Goal: Check status: Check status

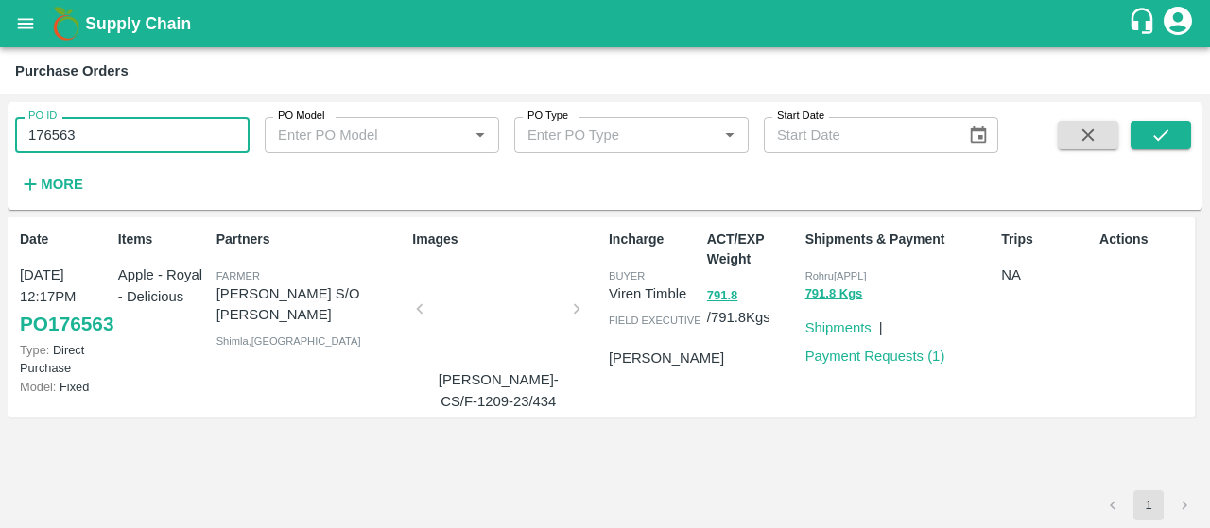
drag, startPoint x: 129, startPoint y: 149, endPoint x: 0, endPoint y: 122, distance: 131.4
click at [0, 122] on div "PO ID 176563 PO ID PO Model PO Model   * PO Type PO Type   * Start Date Start D…" at bounding box center [605, 312] width 1210 height 434
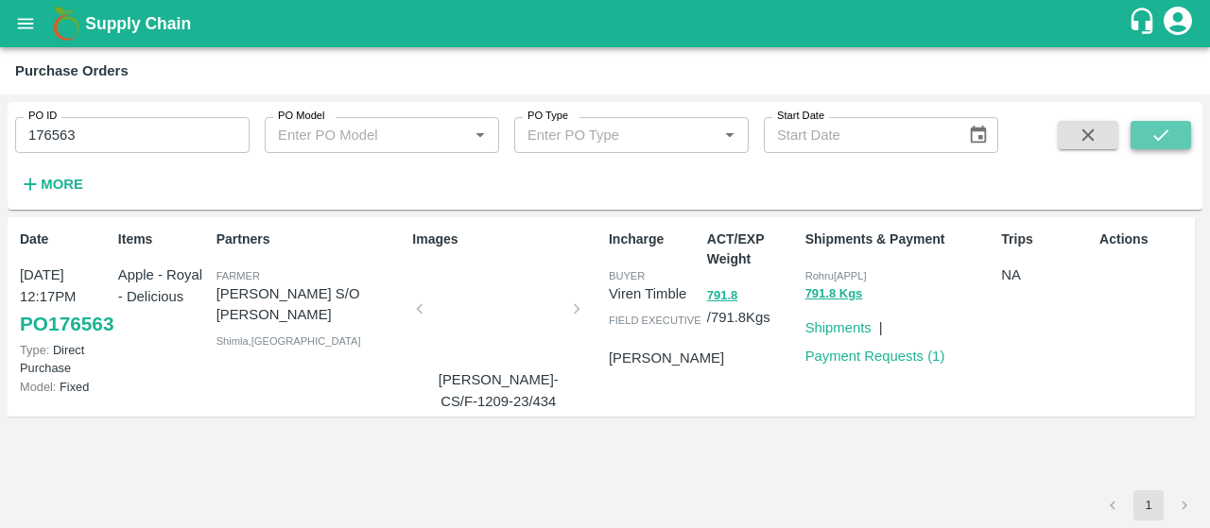
click at [1163, 139] on icon "submit" at bounding box center [1160, 135] width 21 height 21
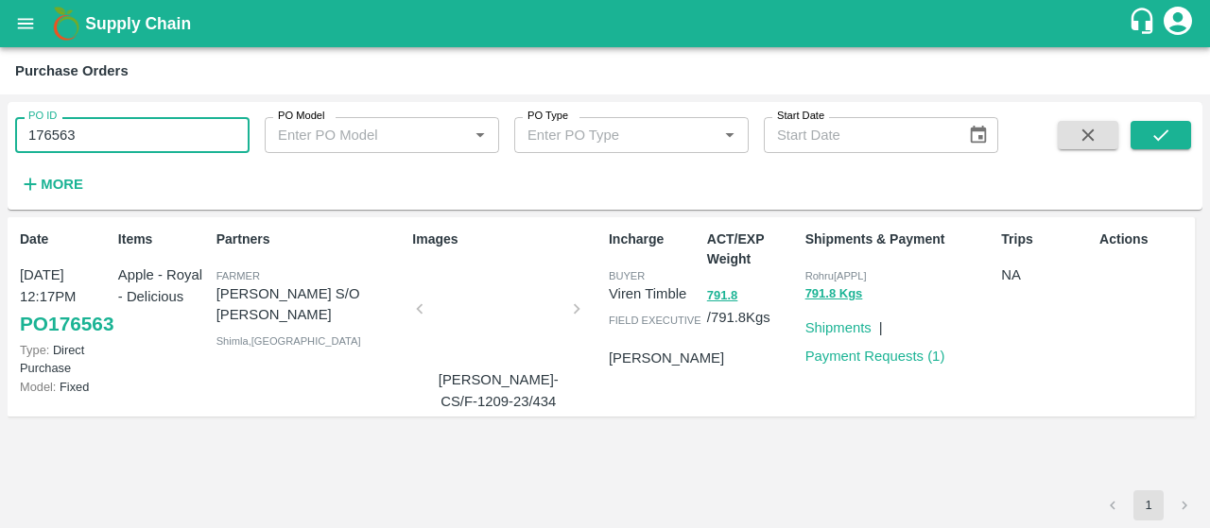
drag, startPoint x: 209, startPoint y: 120, endPoint x: 0, endPoint y: 60, distance: 217.2
click at [0, 60] on main "Purchase Orders PO ID 176563 PO ID PO Model PO Model   * PO Type PO Type   * St…" at bounding box center [605, 287] width 1210 height 481
paste input "text"
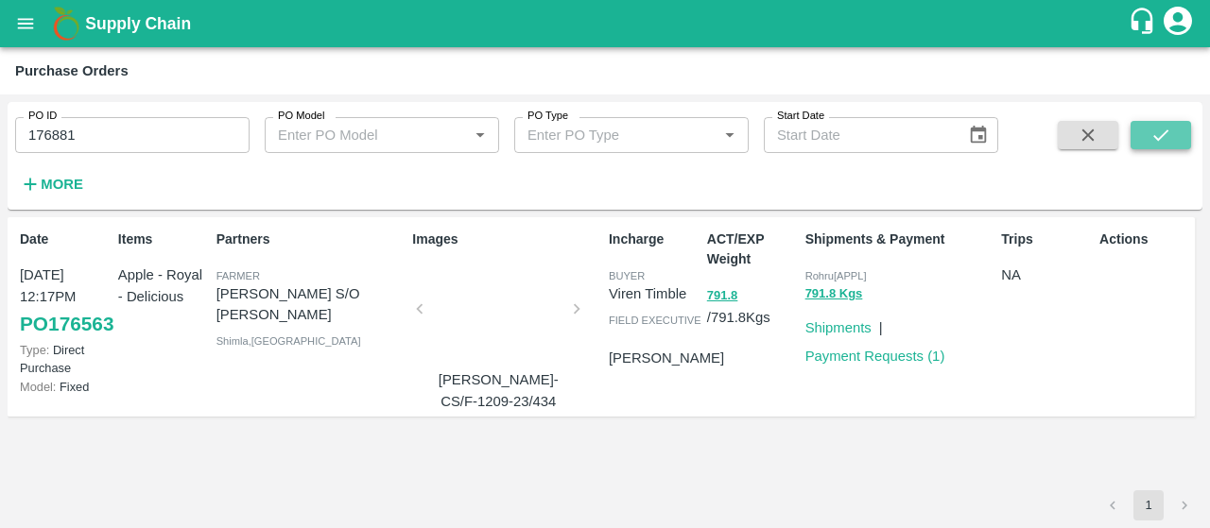
click at [1145, 140] on button "submit" at bounding box center [1160, 135] width 60 height 28
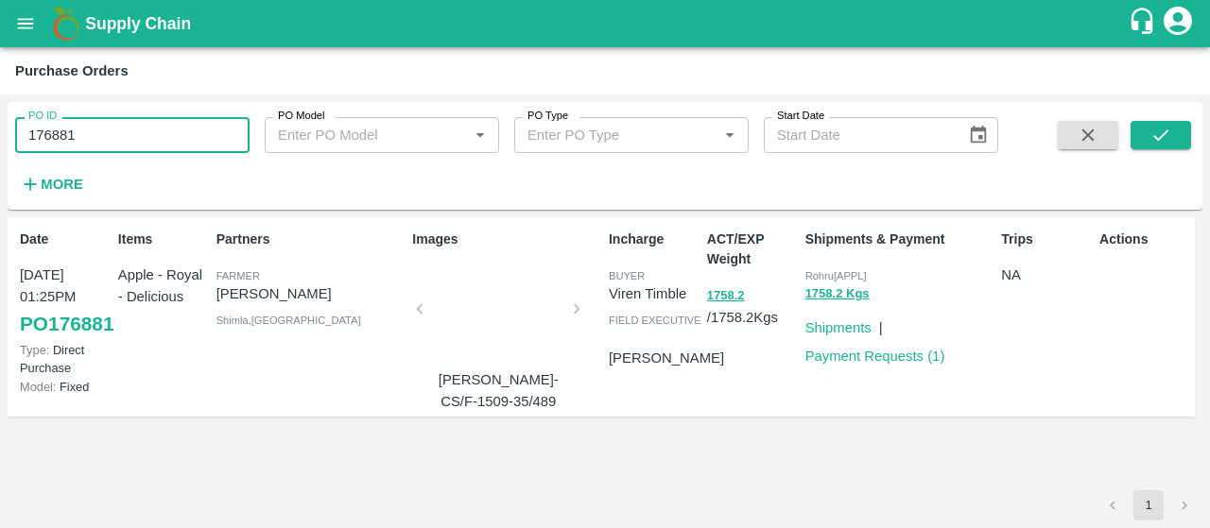
drag, startPoint x: 193, startPoint y: 148, endPoint x: 42, endPoint y: 155, distance: 151.4
click at [42, 155] on div "PO ID 176881 PO ID PO Model PO Model   * PO Type PO Type   * Start Date Start D…" at bounding box center [499, 151] width 998 height 98
paste input "text"
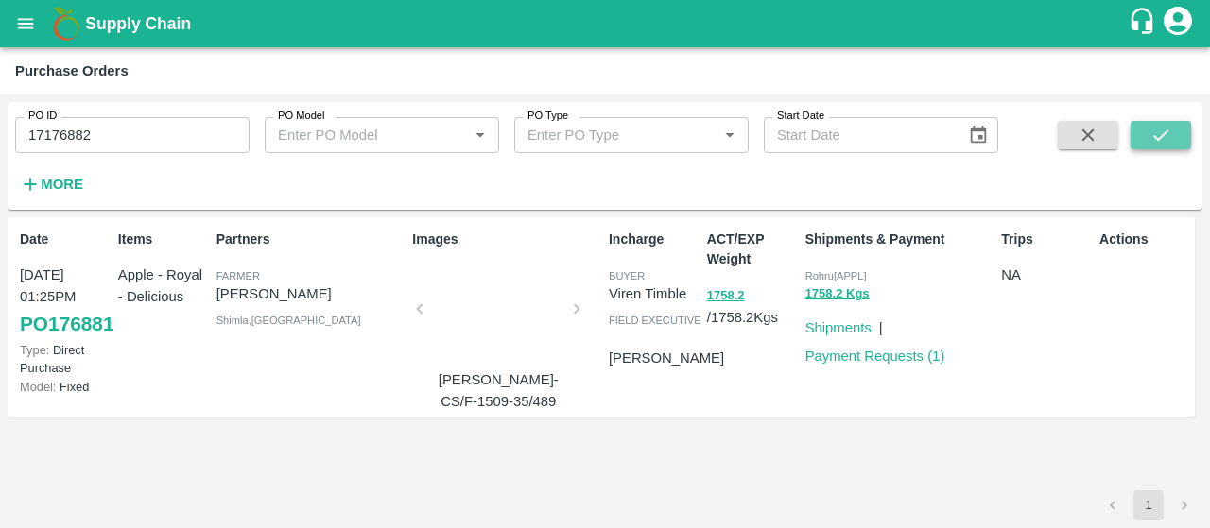
click at [1146, 128] on button "submit" at bounding box center [1160, 135] width 60 height 28
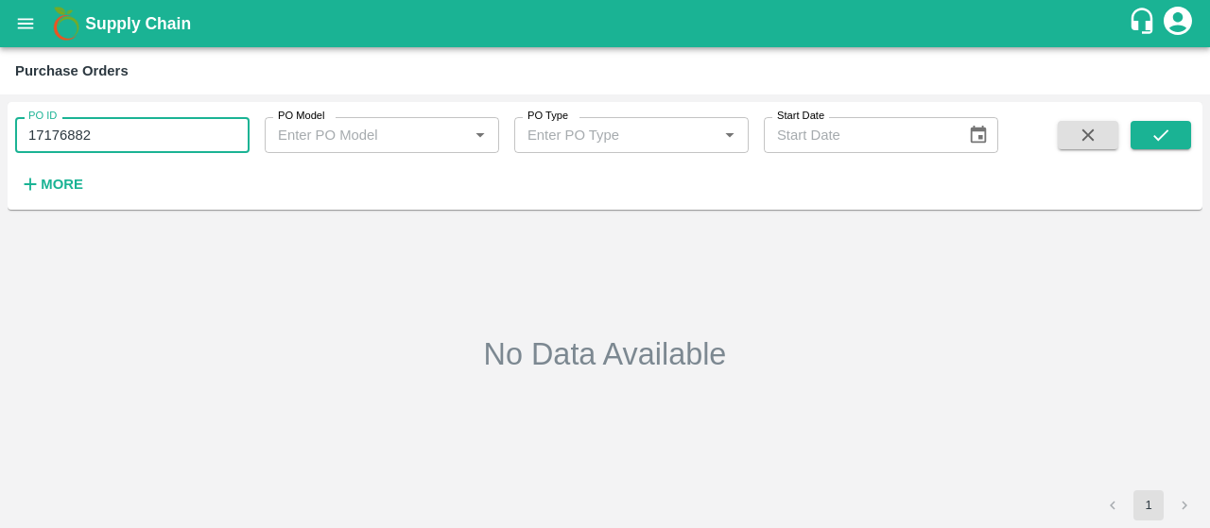
drag, startPoint x: 201, startPoint y: 129, endPoint x: 0, endPoint y: 79, distance: 207.5
click at [0, 79] on main "Purchase Orders PO ID 17176882 PO ID PO Model PO Model   * PO Type PO Type   * …" at bounding box center [605, 287] width 1210 height 481
paste input "text"
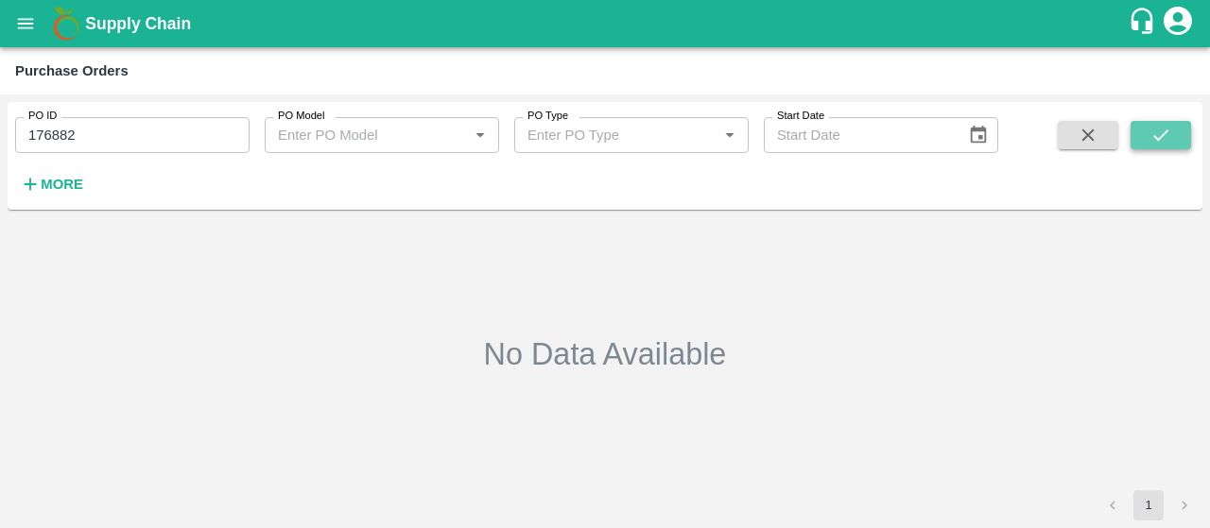
click at [1180, 127] on button "submit" at bounding box center [1160, 135] width 60 height 28
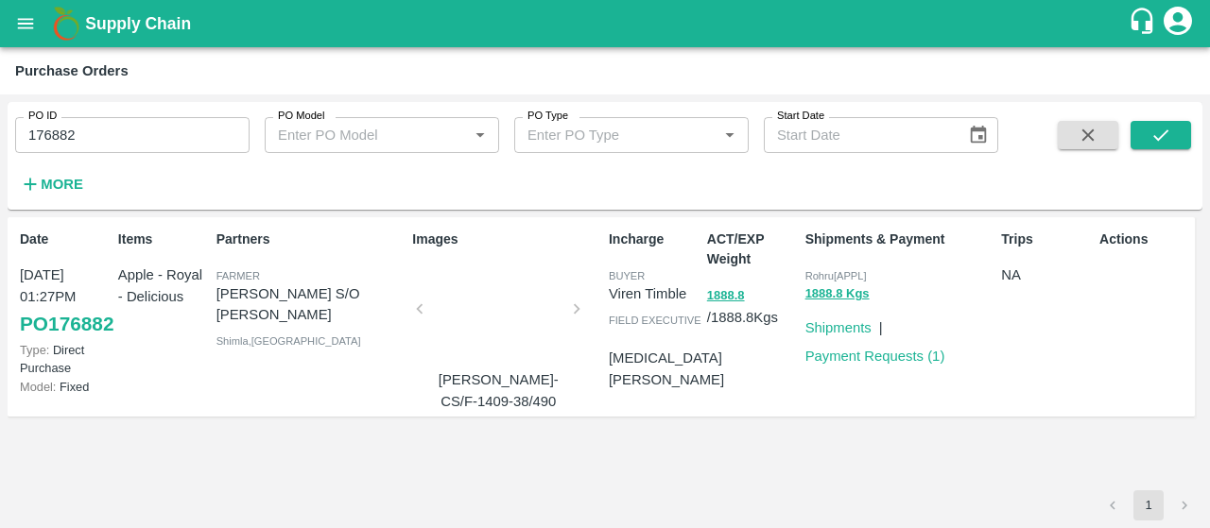
drag, startPoint x: 171, startPoint y: 143, endPoint x: 0, endPoint y: 112, distance: 173.7
click at [0, 112] on div "PO ID 176882 PO ID PO Model PO Model   * PO Type PO Type   * Start Date Start D…" at bounding box center [605, 312] width 1210 height 434
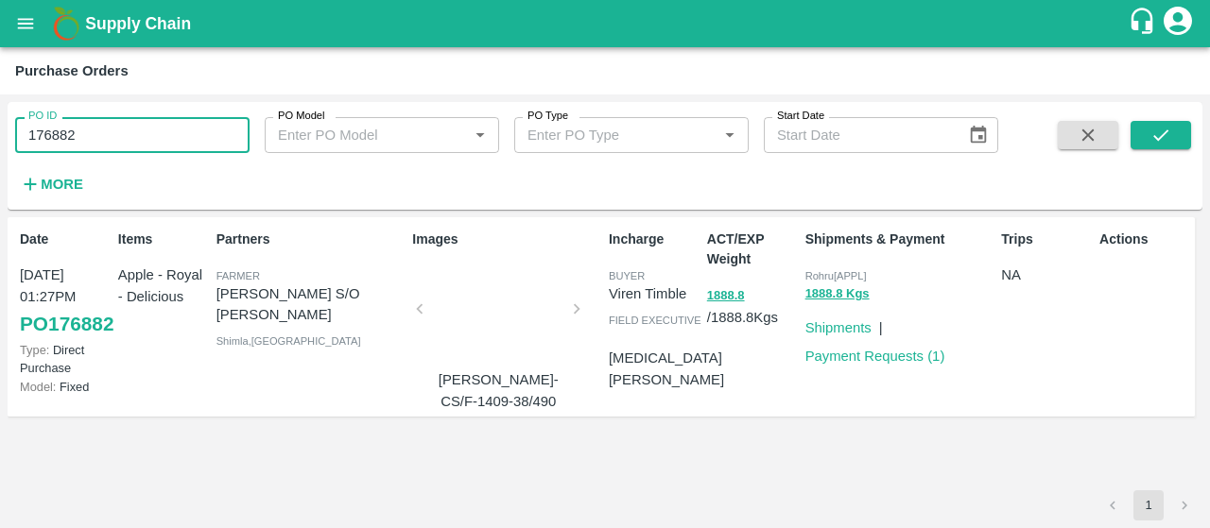
paste input "text"
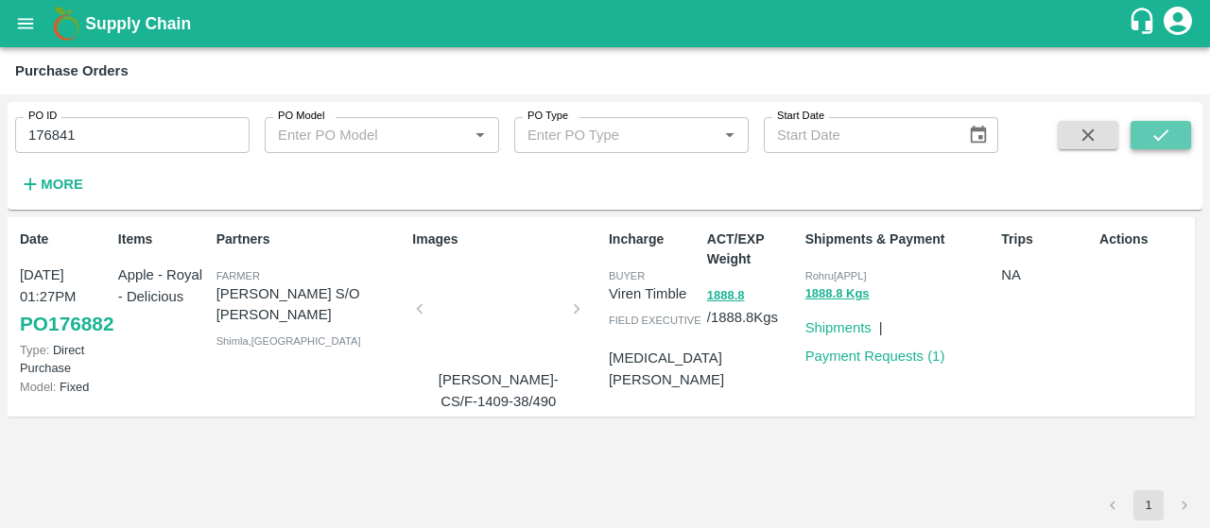
click at [1150, 135] on icon "submit" at bounding box center [1160, 135] width 21 height 21
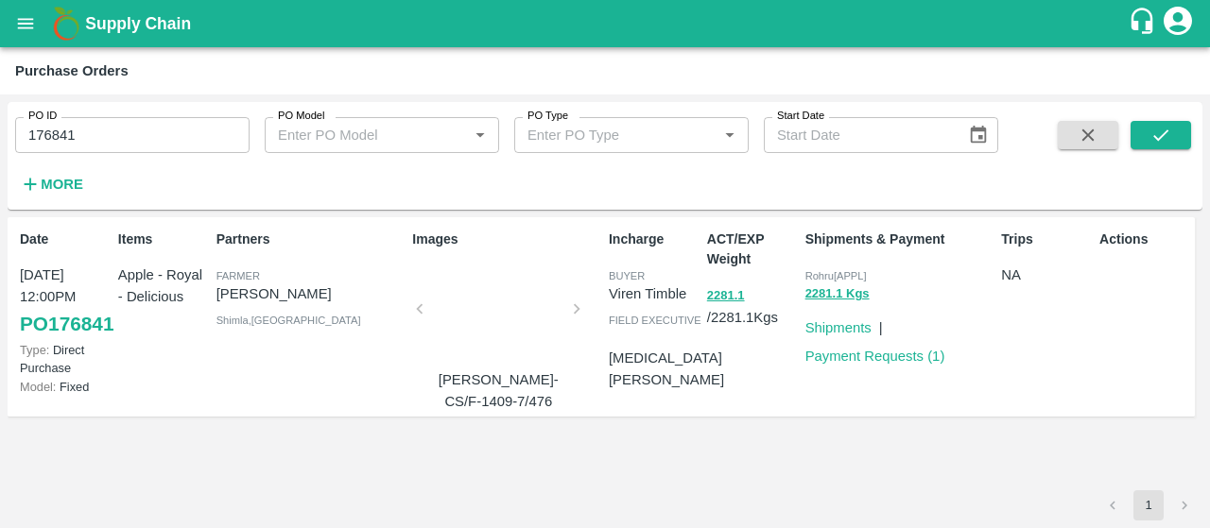
drag, startPoint x: 176, startPoint y: 137, endPoint x: 0, endPoint y: 18, distance: 212.3
click at [0, 97] on div "PO ID 176841 PO ID PO Model PO Model   * PO Type PO Type   * Start Date Start D…" at bounding box center [605, 312] width 1210 height 434
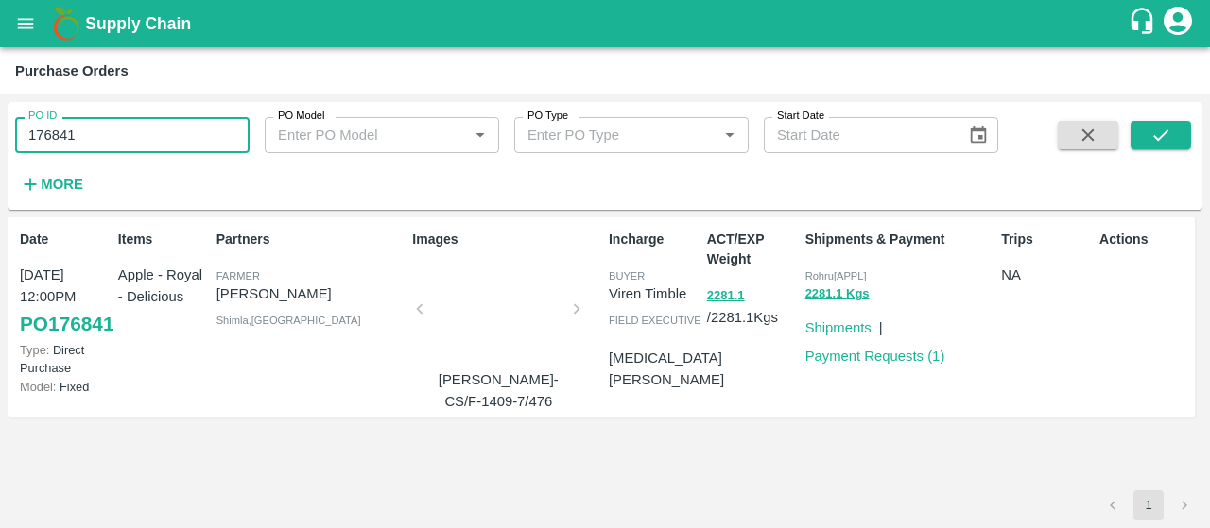
paste input "text"
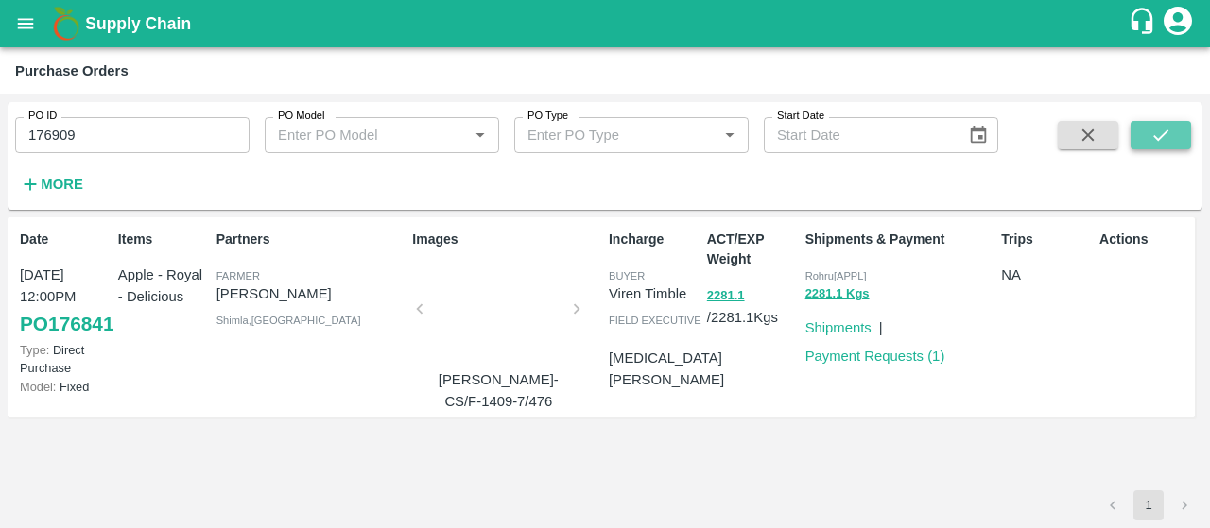
click at [1157, 129] on icon "submit" at bounding box center [1160, 135] width 21 height 21
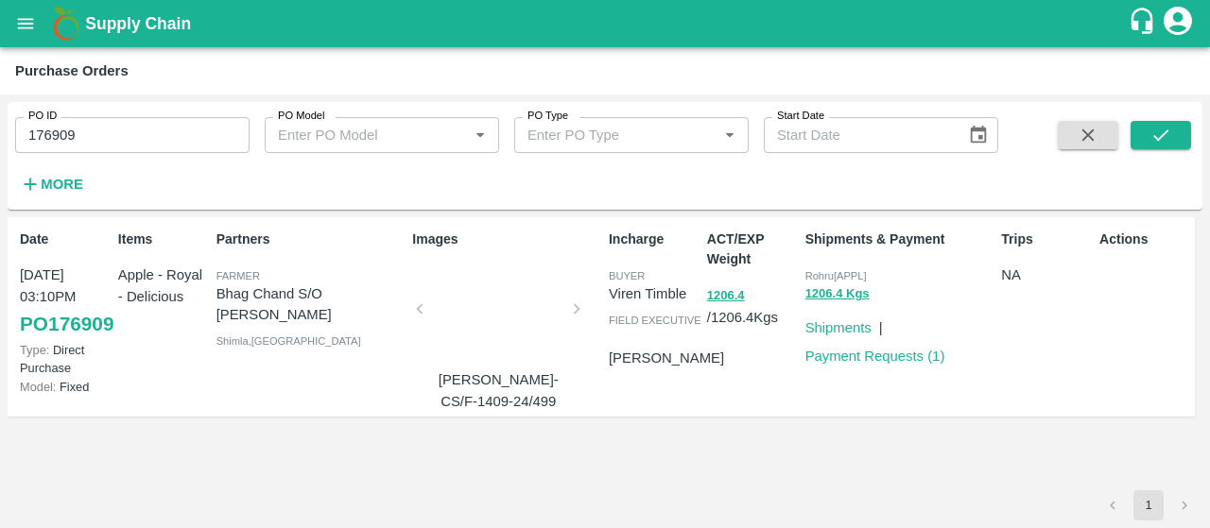
drag, startPoint x: 185, startPoint y: 125, endPoint x: 0, endPoint y: 101, distance: 186.8
click at [0, 111] on div "PO ID 176909 PO ID PO Model PO Model   * PO Type PO Type   * Start Date Start D…" at bounding box center [605, 312] width 1210 height 434
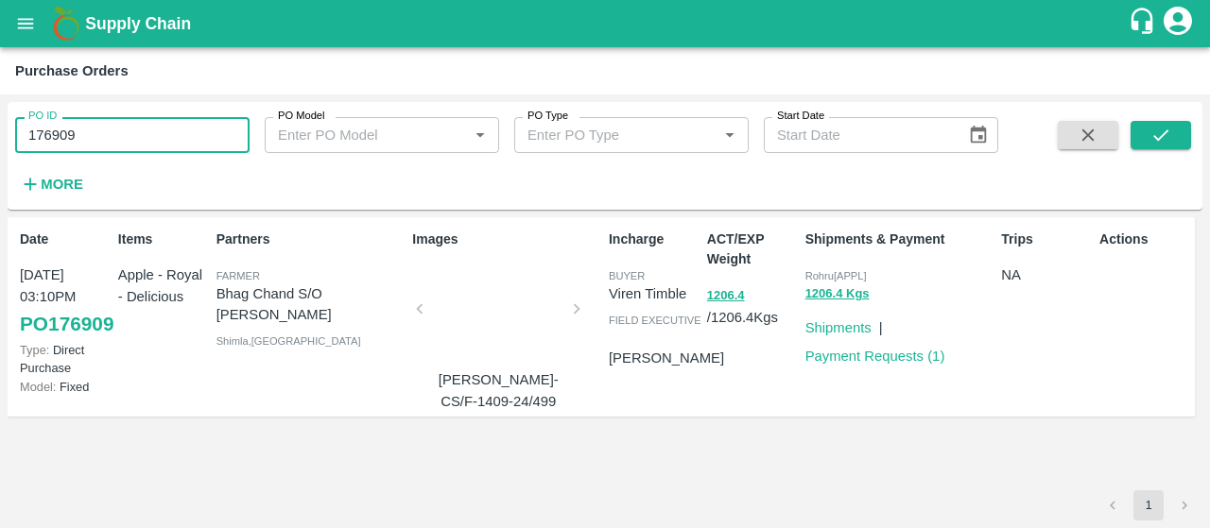
paste input "text"
click at [1151, 129] on icon "submit" at bounding box center [1160, 135] width 21 height 21
drag, startPoint x: 234, startPoint y: 137, endPoint x: 0, endPoint y: 135, distance: 234.4
click at [0, 135] on div "PO ID 176799 PO ID PO Model PO Model   * PO Type PO Type   * Start Date Start D…" at bounding box center [605, 312] width 1210 height 434
paste input "text"
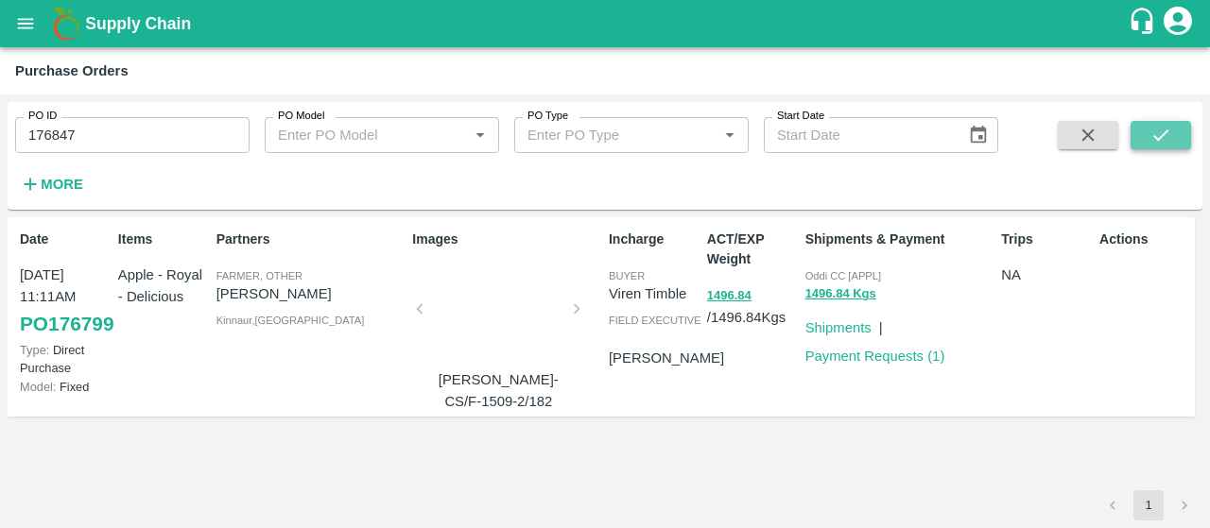
click at [1141, 136] on button "submit" at bounding box center [1160, 135] width 60 height 28
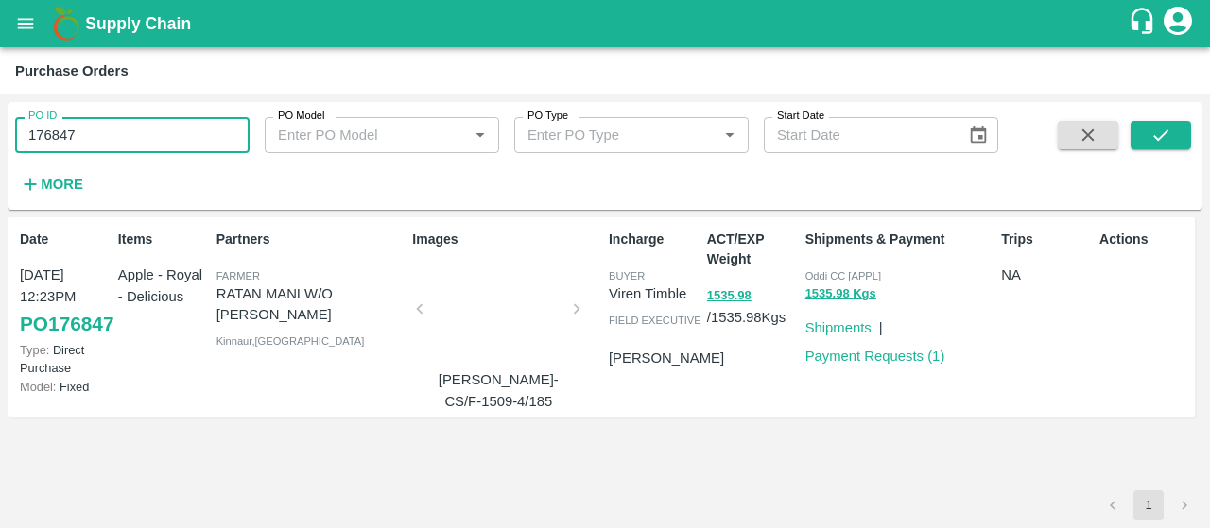
drag, startPoint x: 129, startPoint y: 131, endPoint x: 0, endPoint y: 90, distance: 136.0
click at [0, 90] on main "Purchase Orders PO ID 176847 PO ID PO Model PO Model   * PO Type PO Type   * St…" at bounding box center [605, 287] width 1210 height 481
paste input "text"
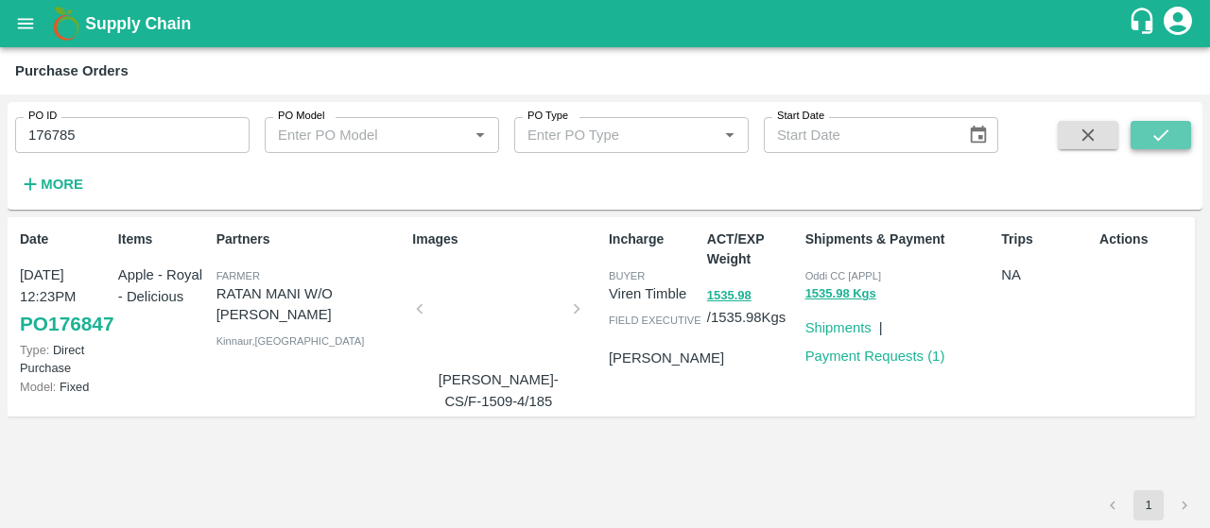
click at [1155, 128] on icon "submit" at bounding box center [1160, 135] width 21 height 21
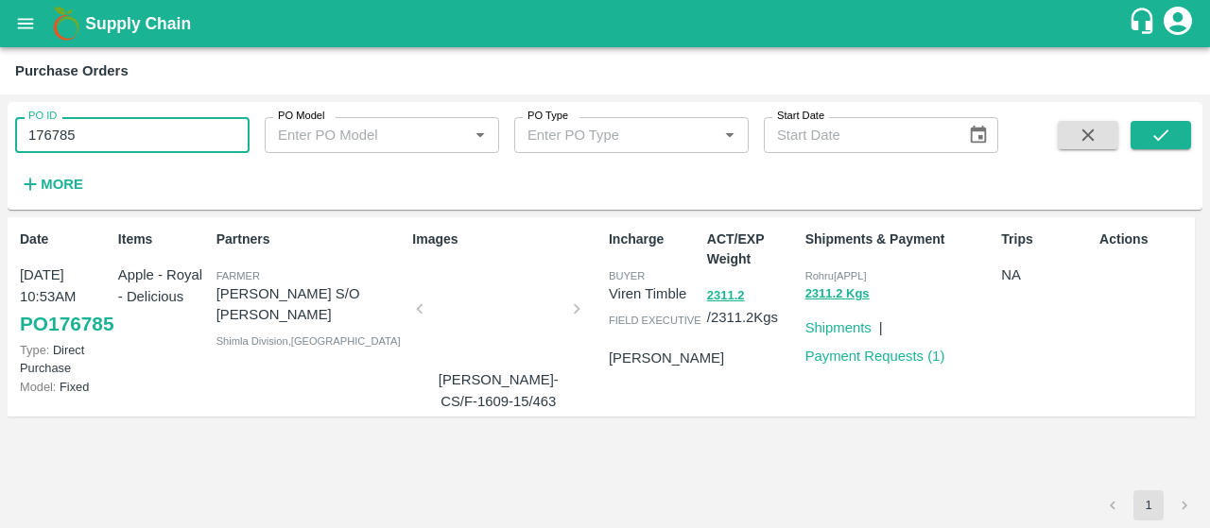
drag, startPoint x: 200, startPoint y: 135, endPoint x: 0, endPoint y: 138, distance: 200.4
click at [0, 138] on div "PO ID 176785 PO ID PO Model PO Model   * PO Type PO Type   * Start Date Start D…" at bounding box center [605, 312] width 1210 height 434
paste input "text"
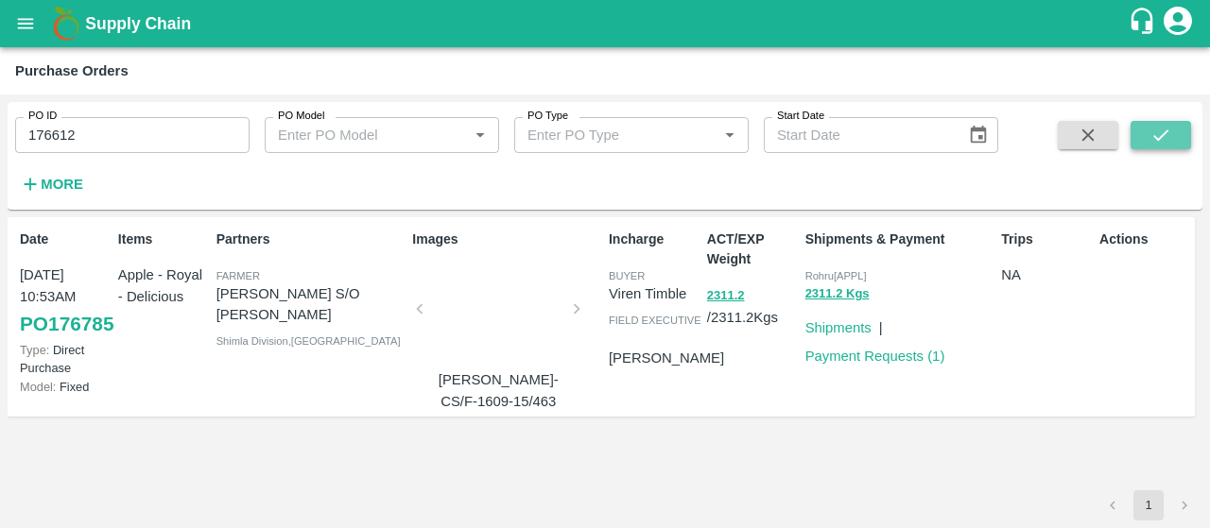
click at [1167, 130] on icon "submit" at bounding box center [1160, 134] width 15 height 11
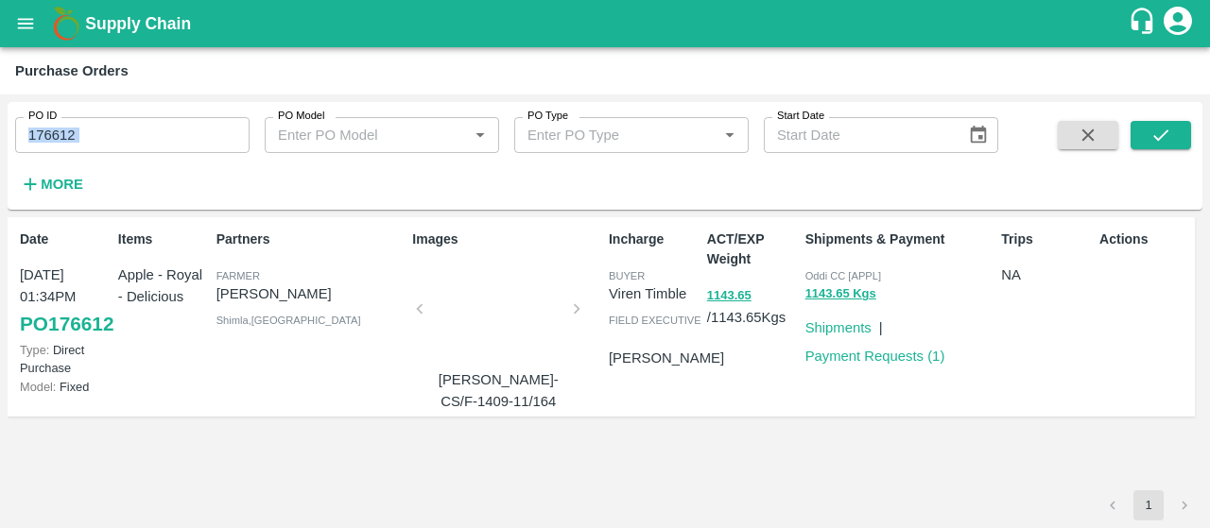
drag, startPoint x: 152, startPoint y: 156, endPoint x: 142, endPoint y: 144, distance: 16.1
click at [142, 144] on div "PO ID 176612 PO ID PO Model PO Model   * PO Type PO Type   * Start Date Start D…" at bounding box center [499, 151] width 998 height 98
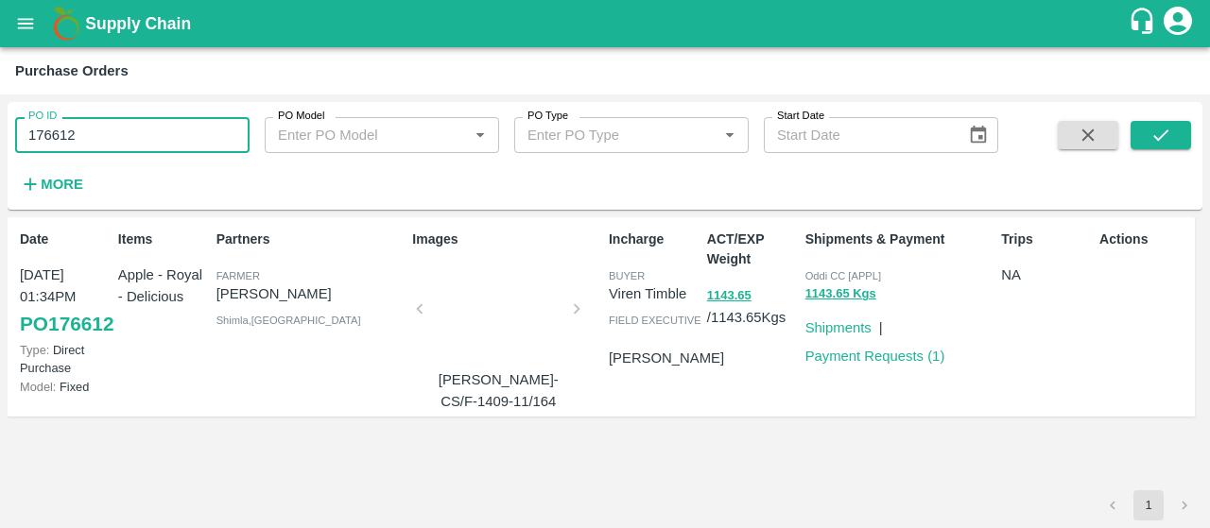
drag, startPoint x: 142, startPoint y: 141, endPoint x: 0, endPoint y: 126, distance: 142.6
click at [0, 126] on div "PO ID 176612 PO ID PO Model PO Model   * PO Type PO Type   * Start Date Start D…" at bounding box center [605, 312] width 1210 height 434
paste input "text"
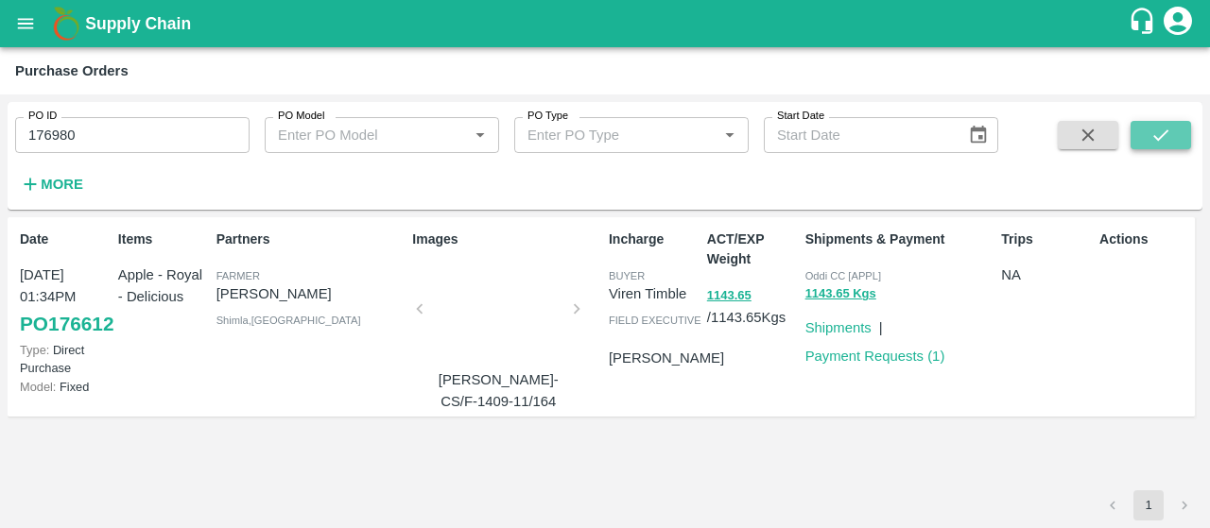
click at [1153, 141] on icon "submit" at bounding box center [1160, 135] width 21 height 21
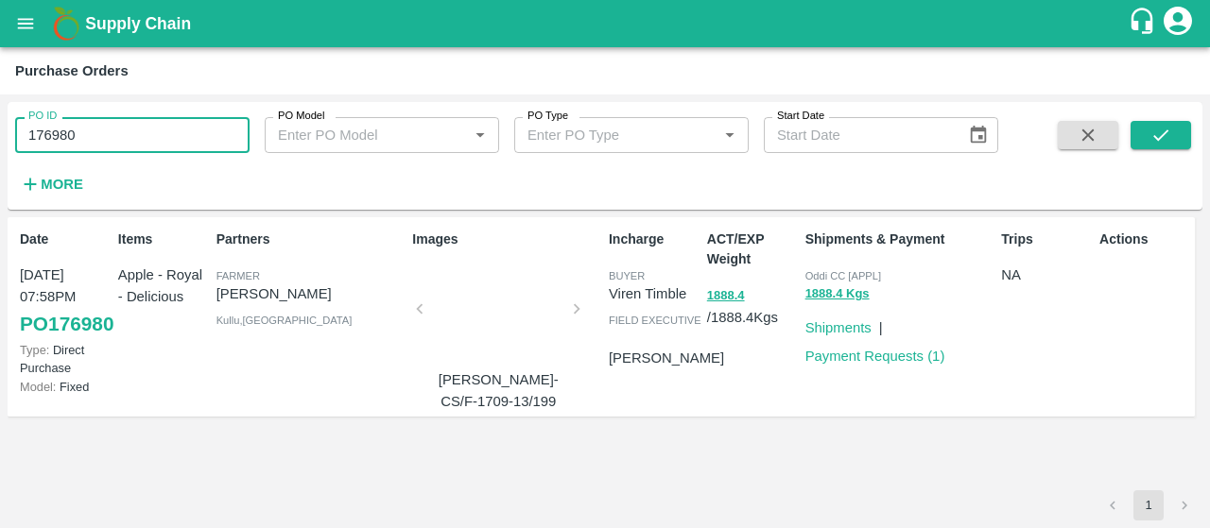
drag, startPoint x: 200, startPoint y: 129, endPoint x: 0, endPoint y: 49, distance: 215.9
click at [0, 49] on main "Purchase Orders PO ID 176980 PO ID PO Model PO Model   * PO Type PO Type   * St…" at bounding box center [605, 287] width 1210 height 481
paste input "text"
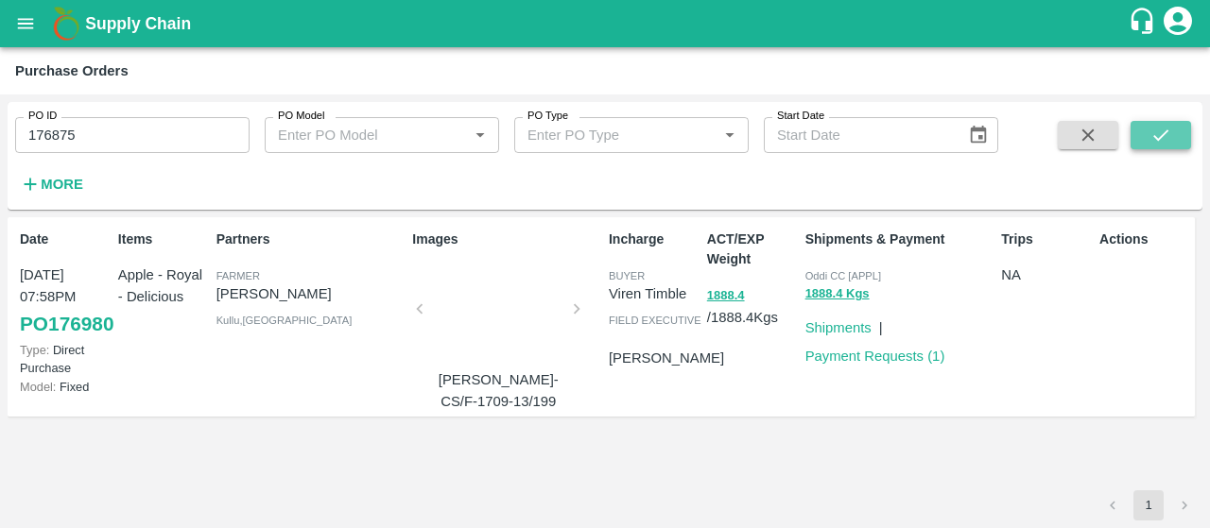
click at [1163, 137] on icon "submit" at bounding box center [1160, 135] width 21 height 21
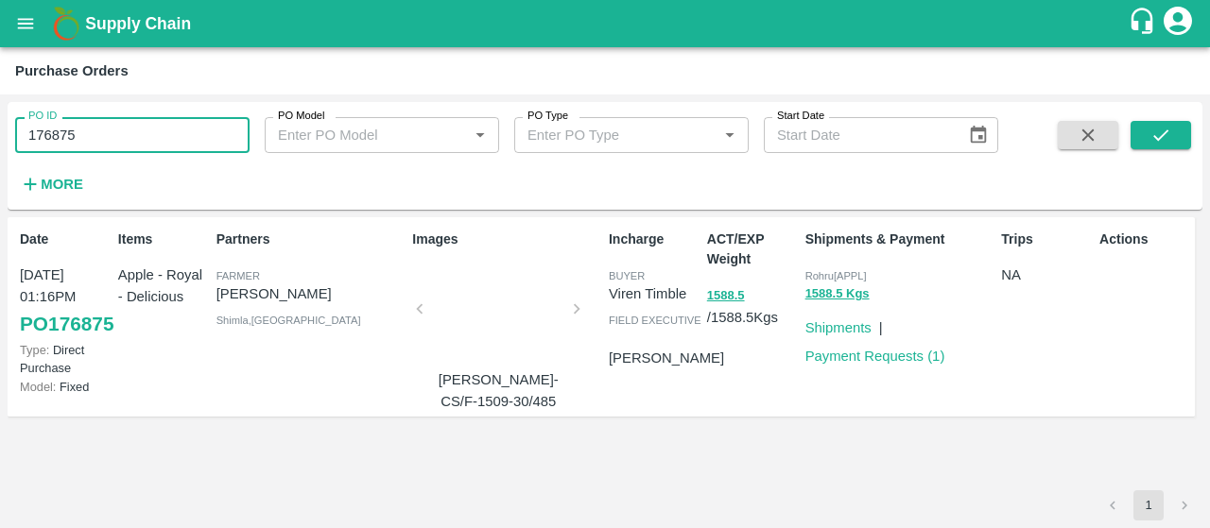
drag, startPoint x: 172, startPoint y: 145, endPoint x: 0, endPoint y: 118, distance: 174.0
click at [0, 118] on div "PO ID 176875 PO ID PO Model PO Model   * PO Type PO Type   * Start Date Start D…" at bounding box center [605, 312] width 1210 height 434
paste input "text"
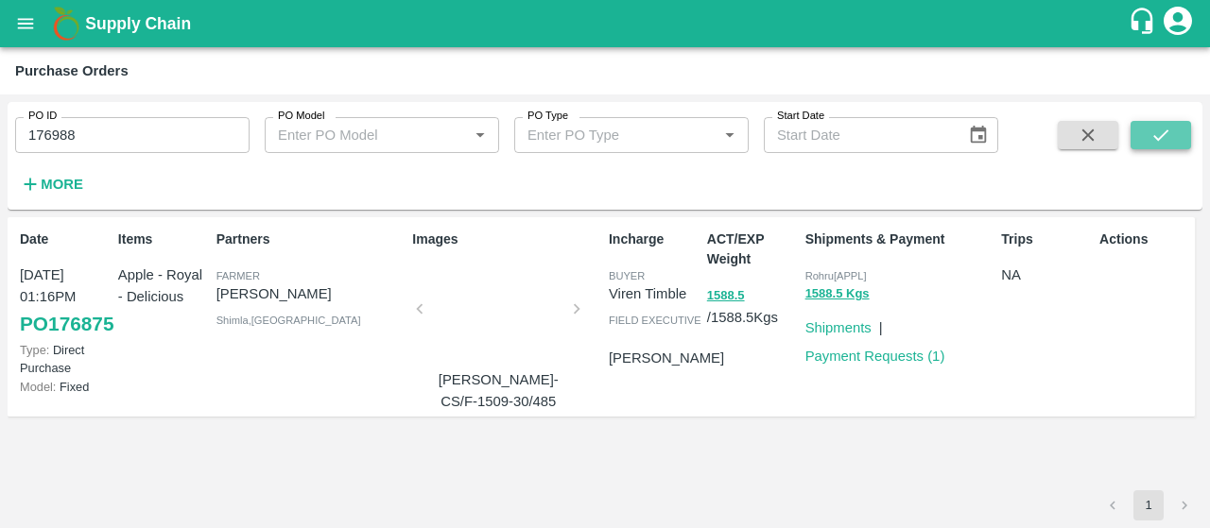
click at [1144, 133] on button "submit" at bounding box center [1160, 135] width 60 height 28
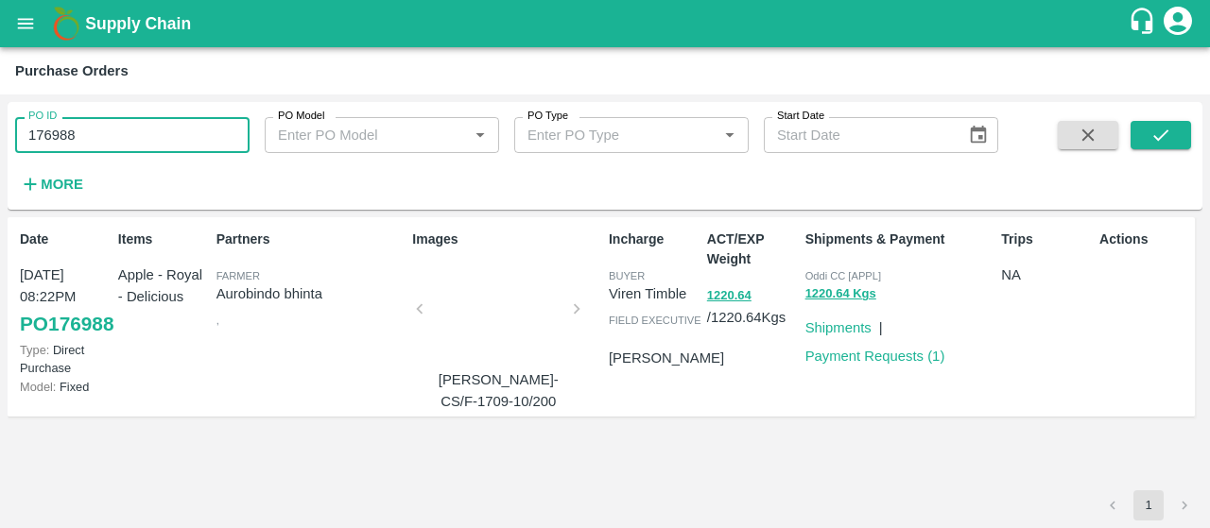
drag, startPoint x: 198, startPoint y: 141, endPoint x: 0, endPoint y: 120, distance: 199.6
click at [0, 120] on div "PO ID 176988 PO ID PO Model PO Model   * PO Type PO Type   * Start Date Start D…" at bounding box center [605, 312] width 1210 height 434
type input "V"
paste input "text"
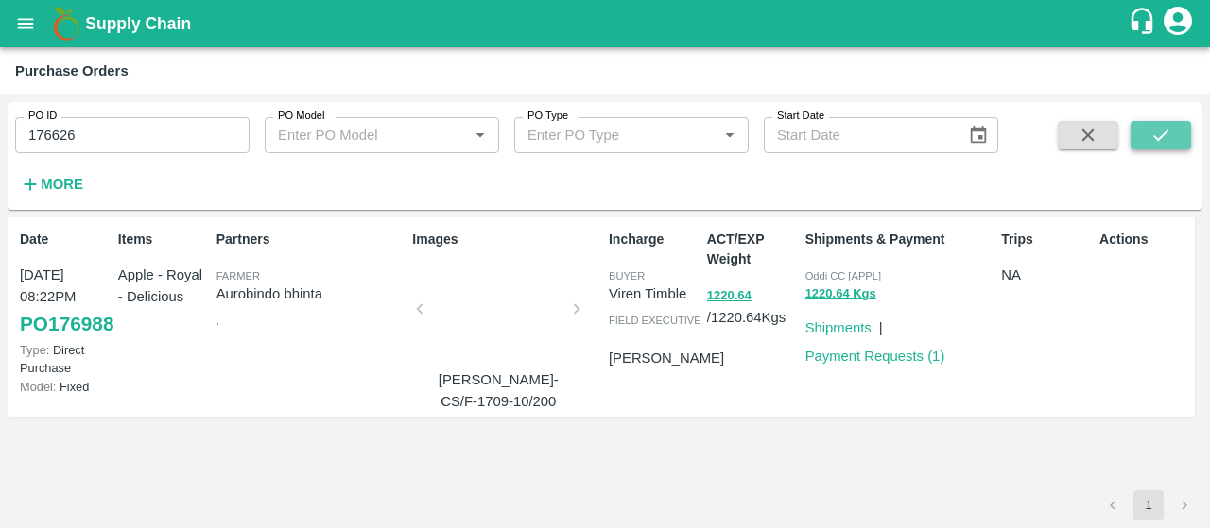
click at [1147, 142] on button "submit" at bounding box center [1160, 135] width 60 height 28
drag, startPoint x: 149, startPoint y: 122, endPoint x: 0, endPoint y: 93, distance: 152.2
click at [0, 93] on main "Purchase Orders PO ID 176626 PO ID PO Model PO Model   * PO Type PO Type   * St…" at bounding box center [605, 287] width 1210 height 481
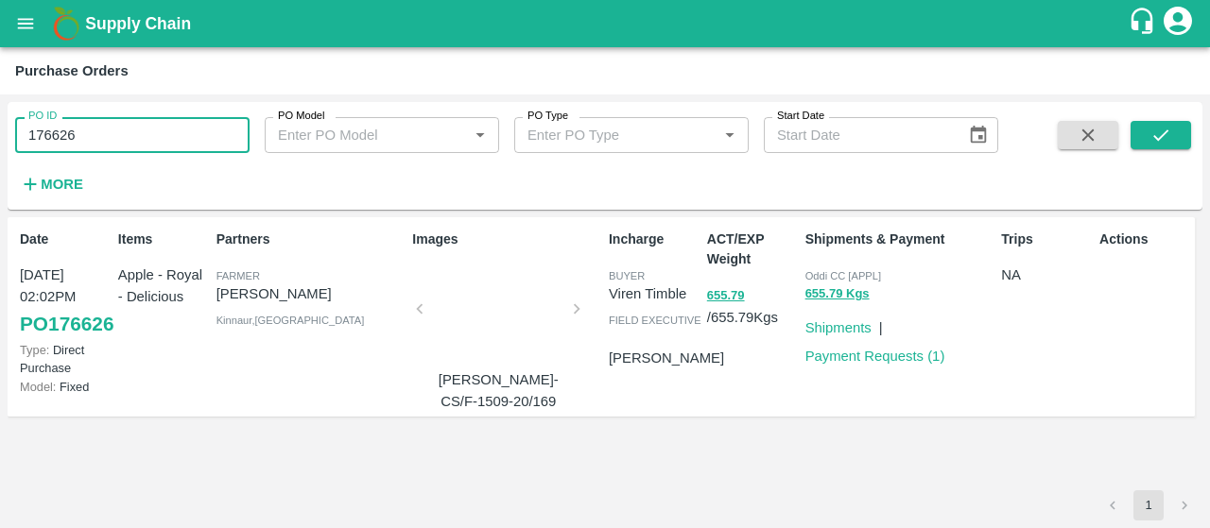
paste input "text"
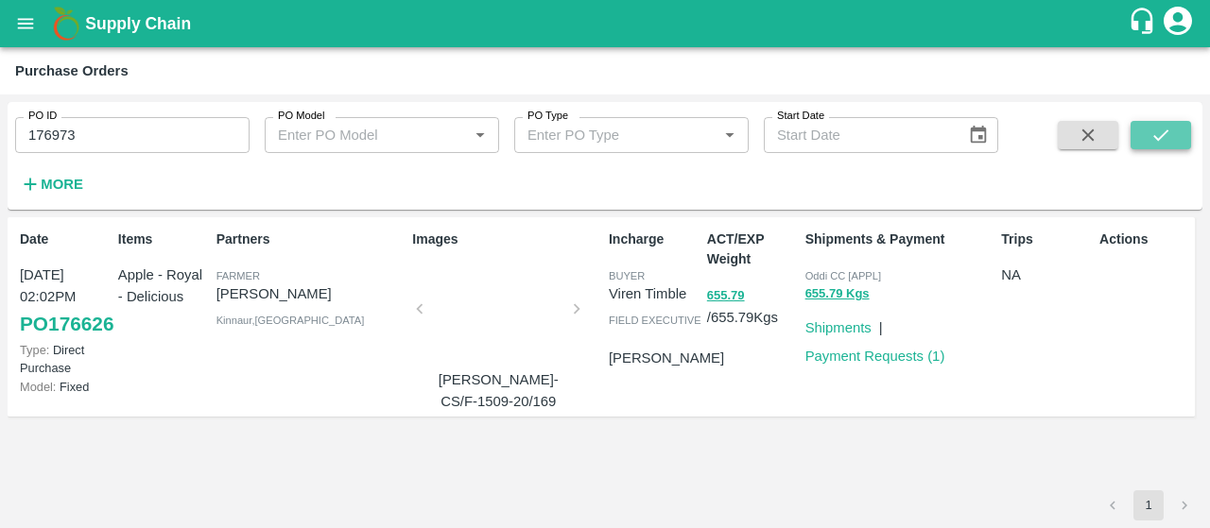
click at [1166, 136] on icon "submit" at bounding box center [1160, 135] width 21 height 21
drag, startPoint x: 138, startPoint y: 145, endPoint x: 0, endPoint y: 122, distance: 139.9
click at [0, 122] on div "PO ID 176973 PO ID PO Model PO Model   * PO Type PO Type   * Start Date Start D…" at bounding box center [605, 312] width 1210 height 434
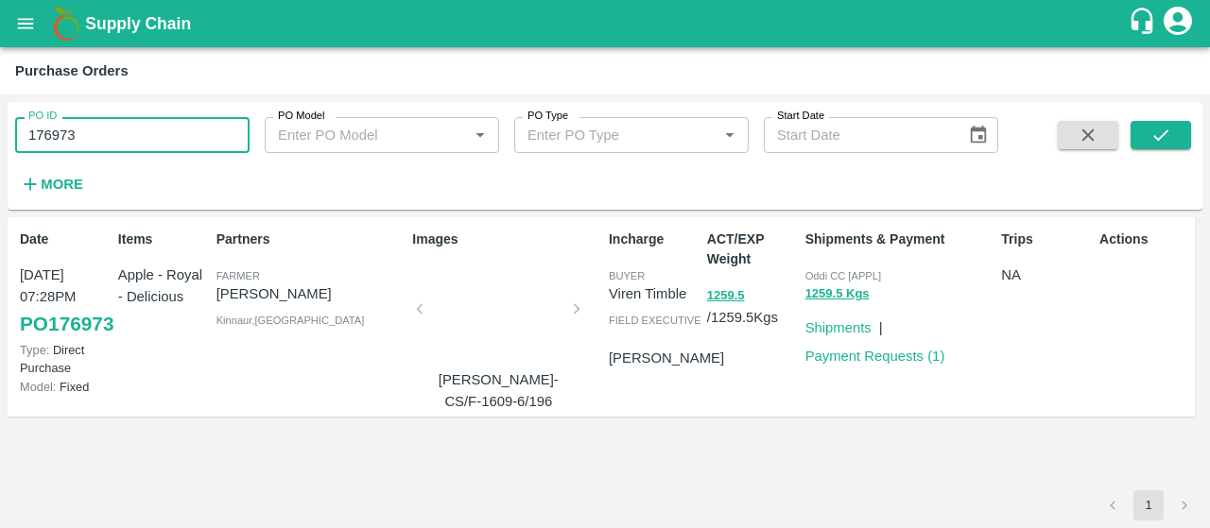
paste input "text"
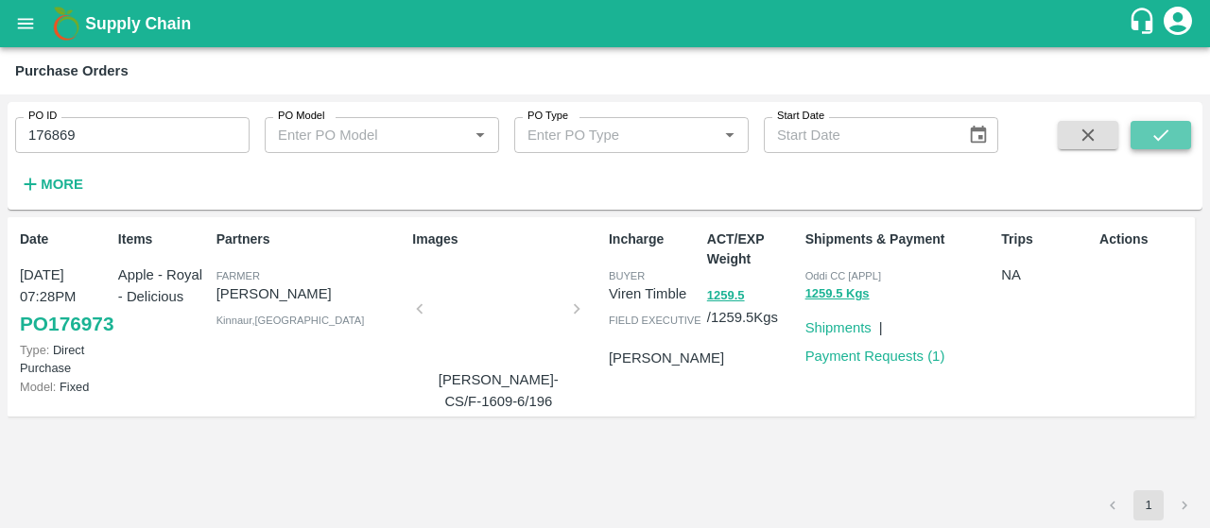
click at [1155, 143] on icon "submit" at bounding box center [1160, 135] width 21 height 21
drag, startPoint x: 198, startPoint y: 103, endPoint x: 189, endPoint y: 108, distance: 10.6
click at [189, 108] on div "PO ID 176869 PO ID" at bounding box center [125, 127] width 250 height 51
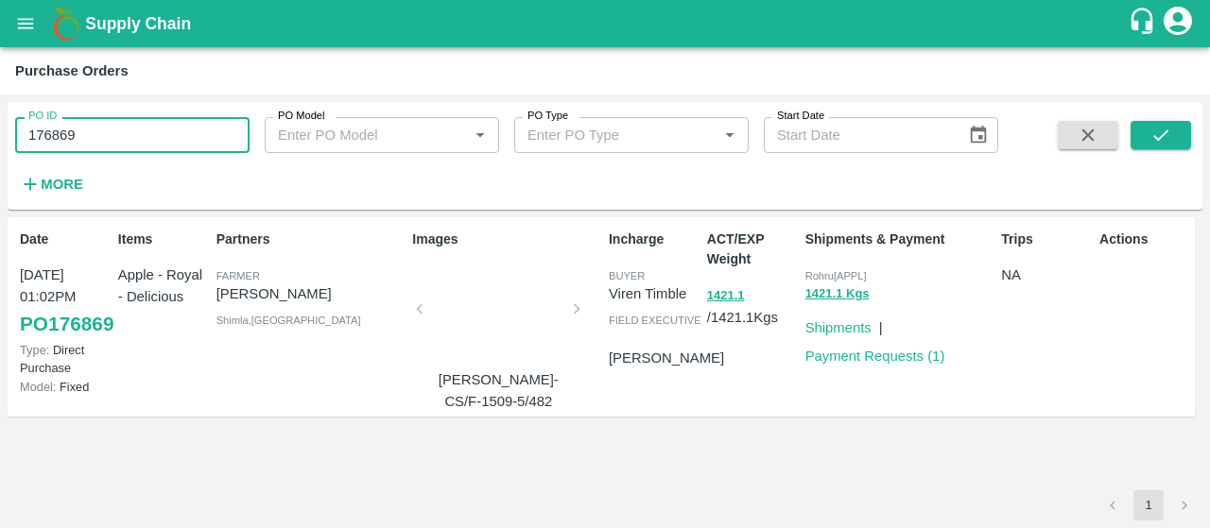
drag, startPoint x: 172, startPoint y: 142, endPoint x: 0, endPoint y: 171, distance: 174.5
click at [0, 171] on div "PO ID 176869 PO ID PO Model PO Model   * PO Type PO Type   * Start Date Start D…" at bounding box center [605, 312] width 1210 height 434
paste input "text"
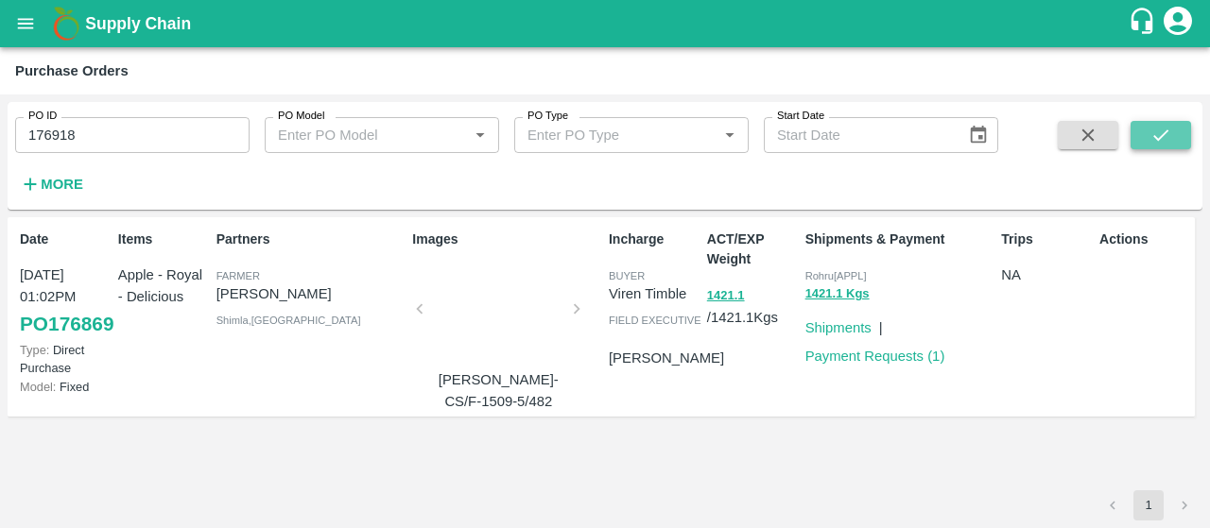
click at [1149, 136] on button "submit" at bounding box center [1160, 135] width 60 height 28
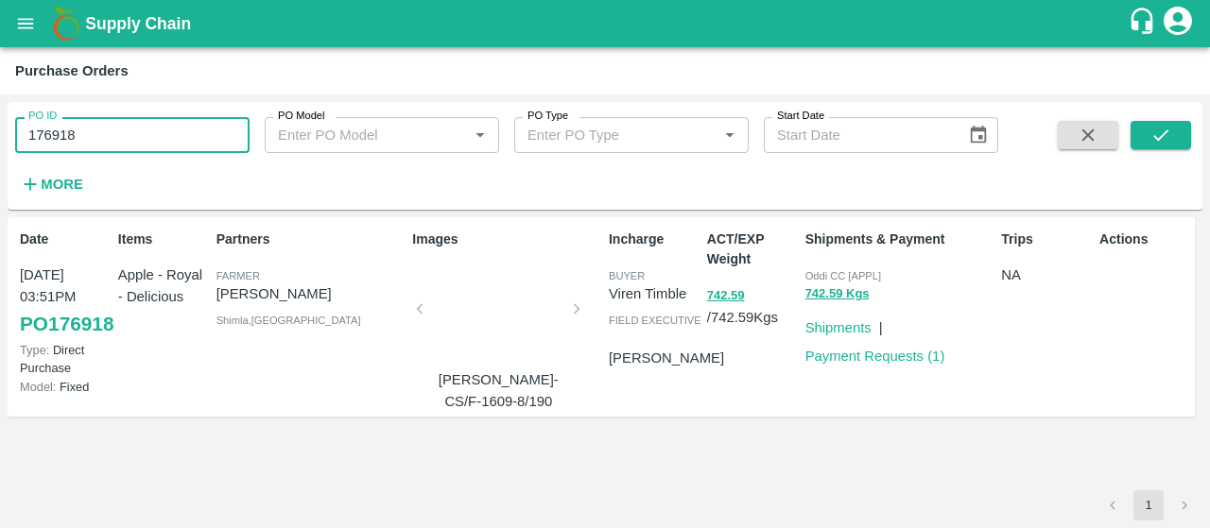
drag, startPoint x: 205, startPoint y: 133, endPoint x: 0, endPoint y: 116, distance: 205.8
click at [0, 116] on div "PO ID 176918 PO ID PO Model PO Model   * PO Type PO Type   * Start Date Start D…" at bounding box center [605, 312] width 1210 height 434
paste input "text"
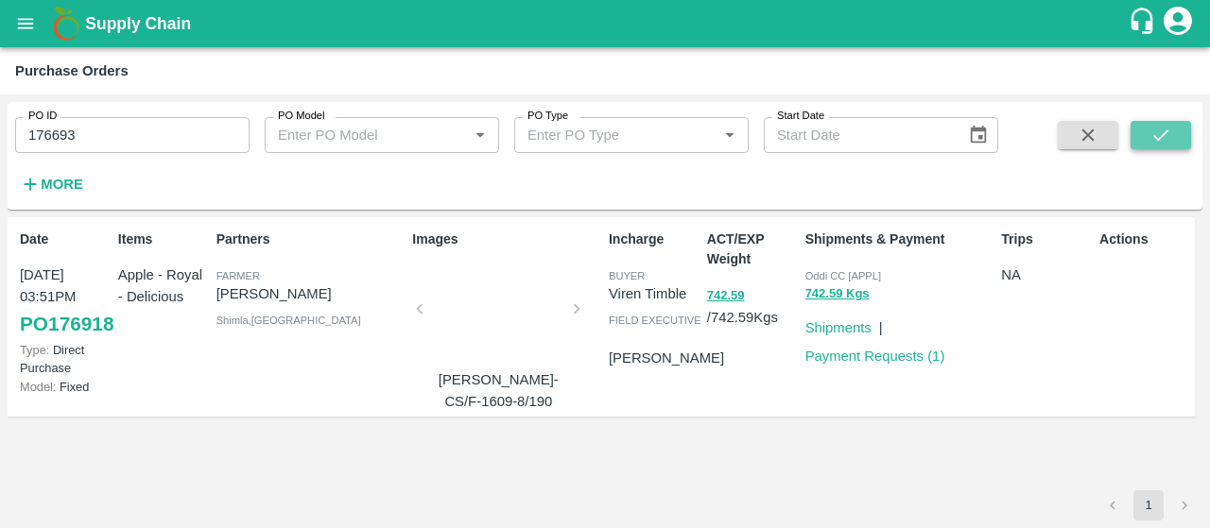
click at [1157, 133] on icon "submit" at bounding box center [1160, 135] width 21 height 21
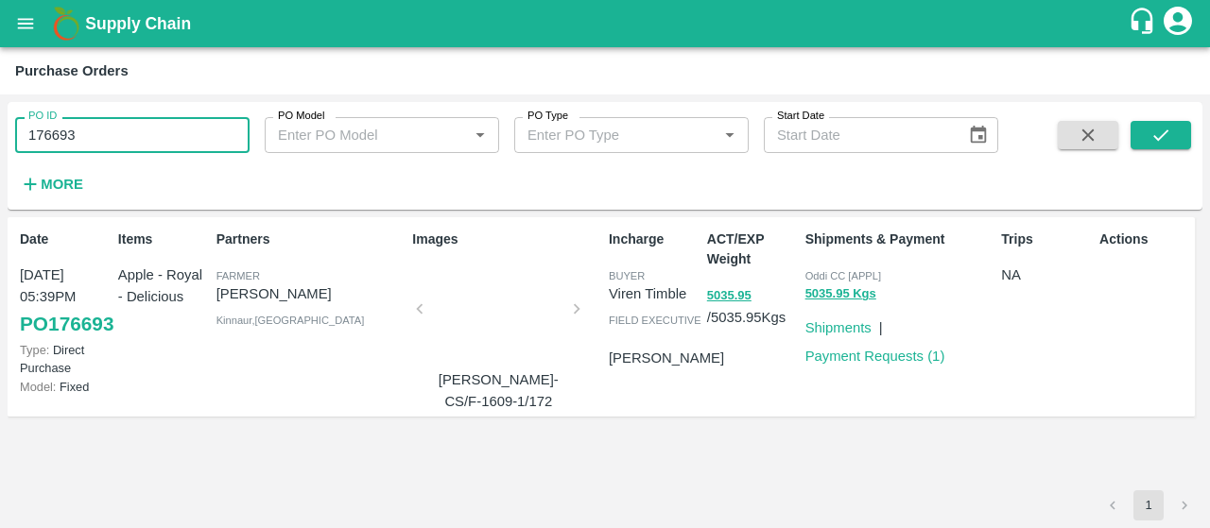
drag, startPoint x: 157, startPoint y: 147, endPoint x: 0, endPoint y: 153, distance: 157.0
click at [0, 153] on div "PO ID 176693 PO ID PO Model PO Model   * PO Type PO Type   * Start Date Start D…" at bounding box center [605, 312] width 1210 height 434
paste input "text"
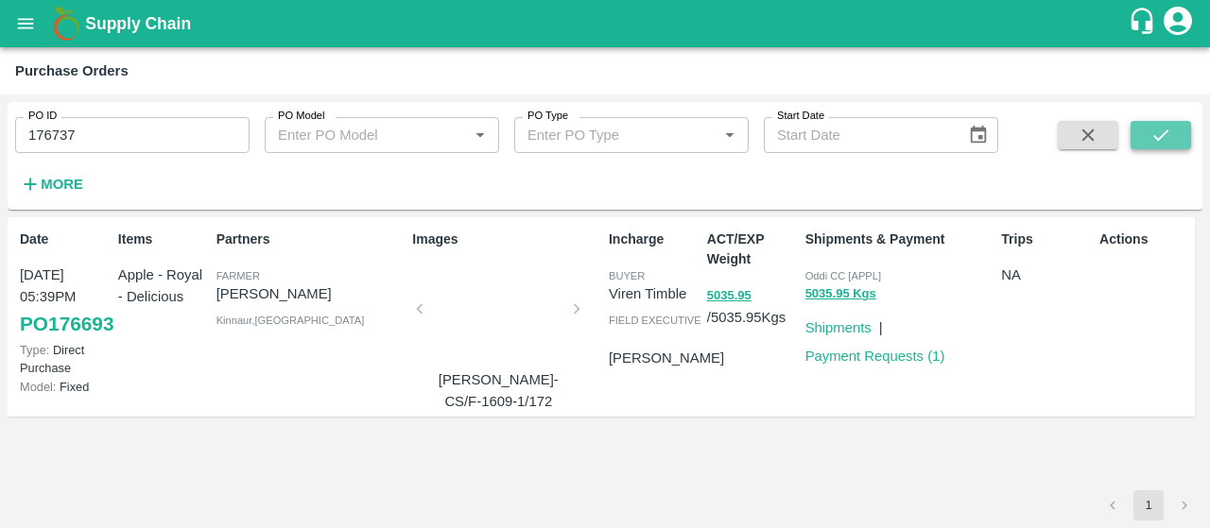
click at [1160, 140] on icon "submit" at bounding box center [1160, 135] width 21 height 21
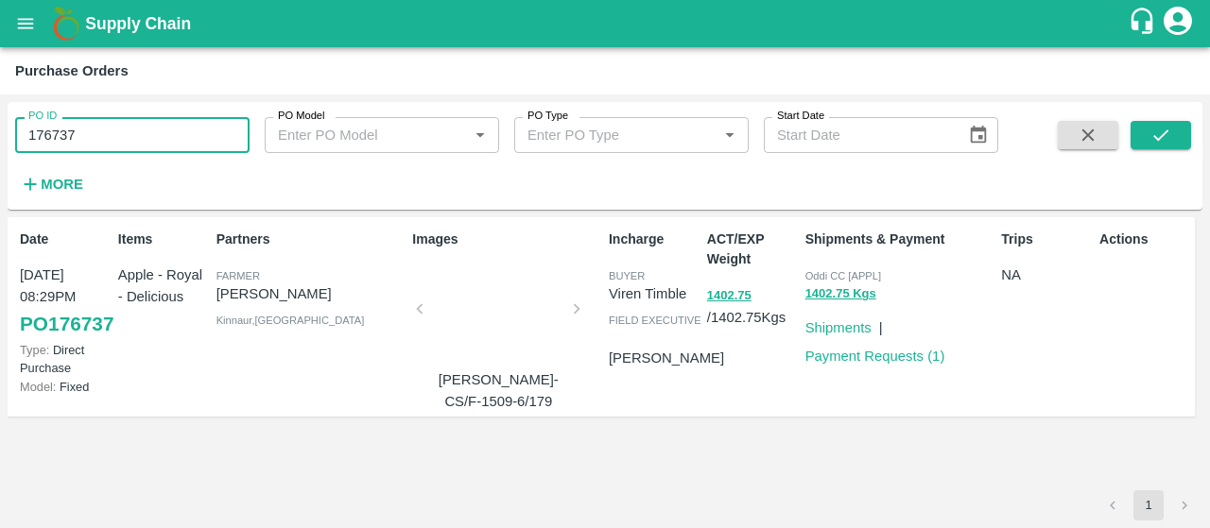
drag, startPoint x: 183, startPoint y: 147, endPoint x: 0, endPoint y: 134, distance: 183.8
click at [0, 134] on div "PO ID 176737 PO ID PO Model PO Model   * PO Type PO Type   * Start Date Start D…" at bounding box center [605, 312] width 1210 height 434
paste input "text"
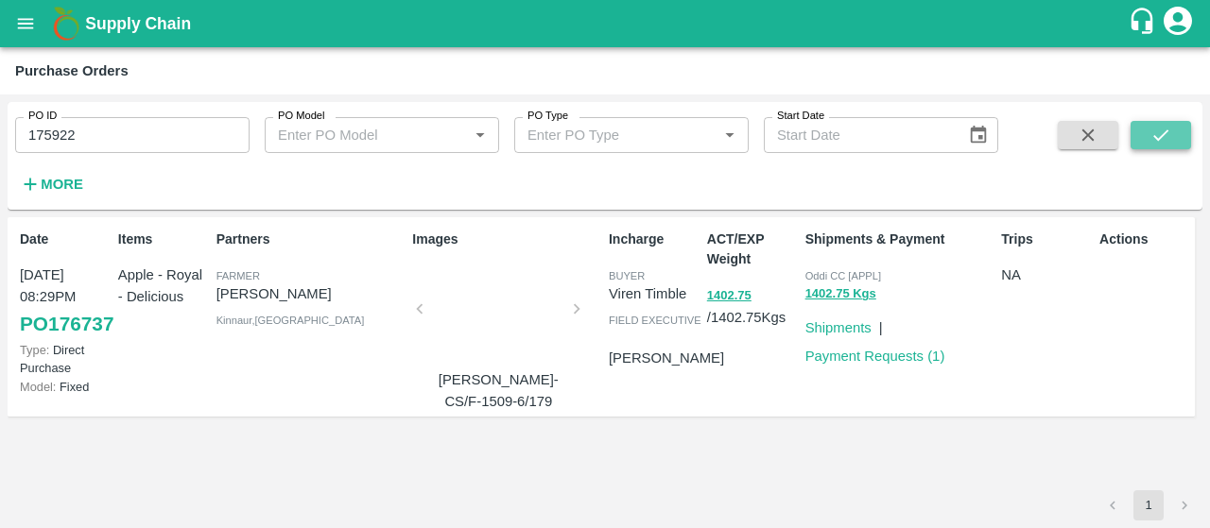
click at [1153, 143] on icon "submit" at bounding box center [1160, 135] width 21 height 21
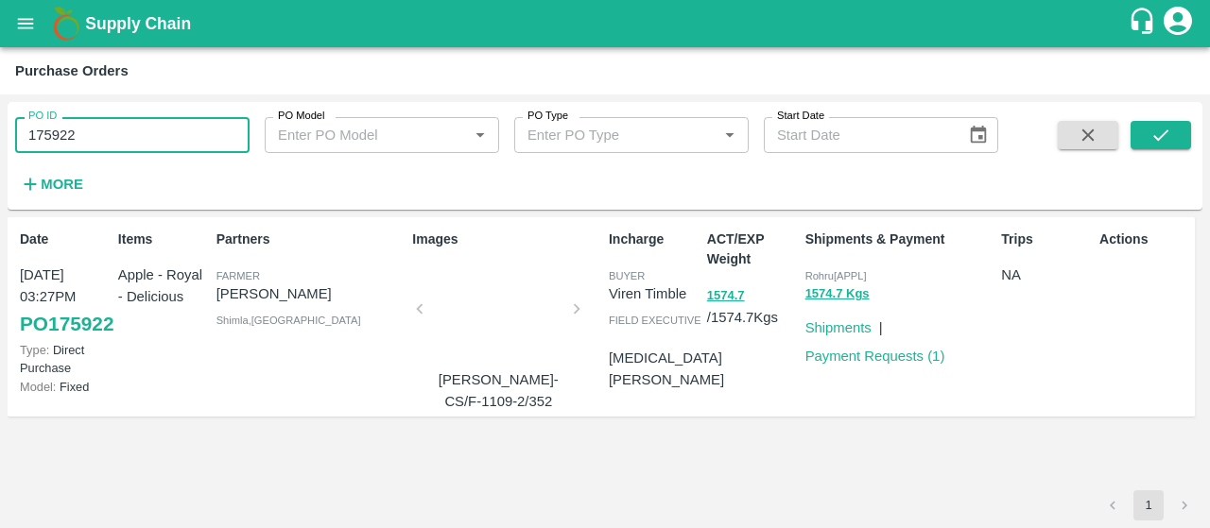
drag, startPoint x: 78, startPoint y: 124, endPoint x: 0, endPoint y: 109, distance: 79.0
click at [0, 109] on div "PO ID 175922 PO ID PO Model PO Model   * PO Type PO Type   * Start Date Start D…" at bounding box center [605, 312] width 1210 height 434
paste input "text"
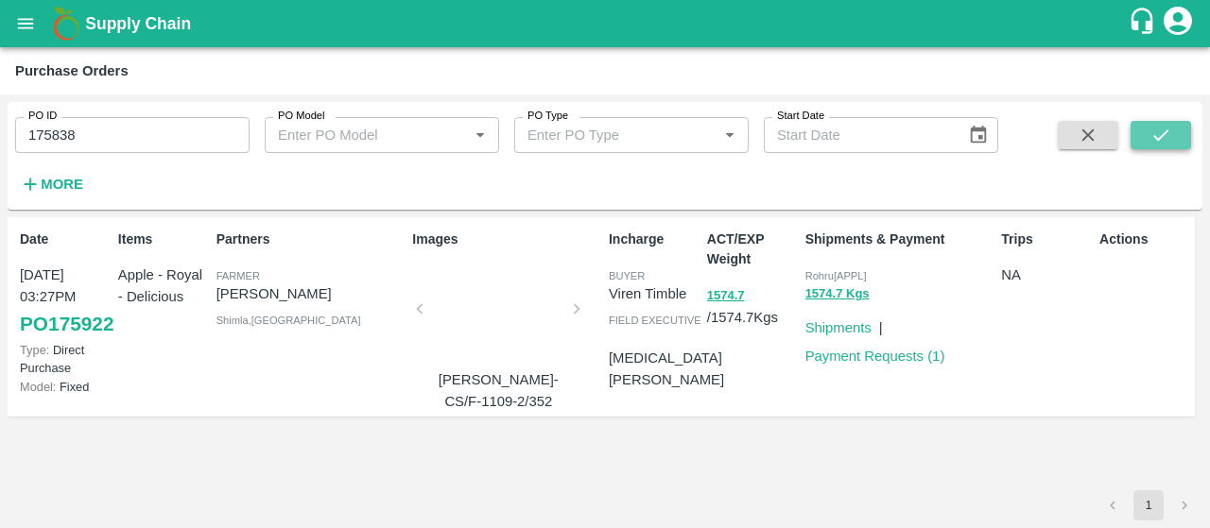
click at [1153, 143] on icon "submit" at bounding box center [1160, 135] width 21 height 21
click at [1156, 129] on icon "submit" at bounding box center [1160, 135] width 21 height 21
click at [1160, 138] on icon "submit" at bounding box center [1160, 134] width 15 height 11
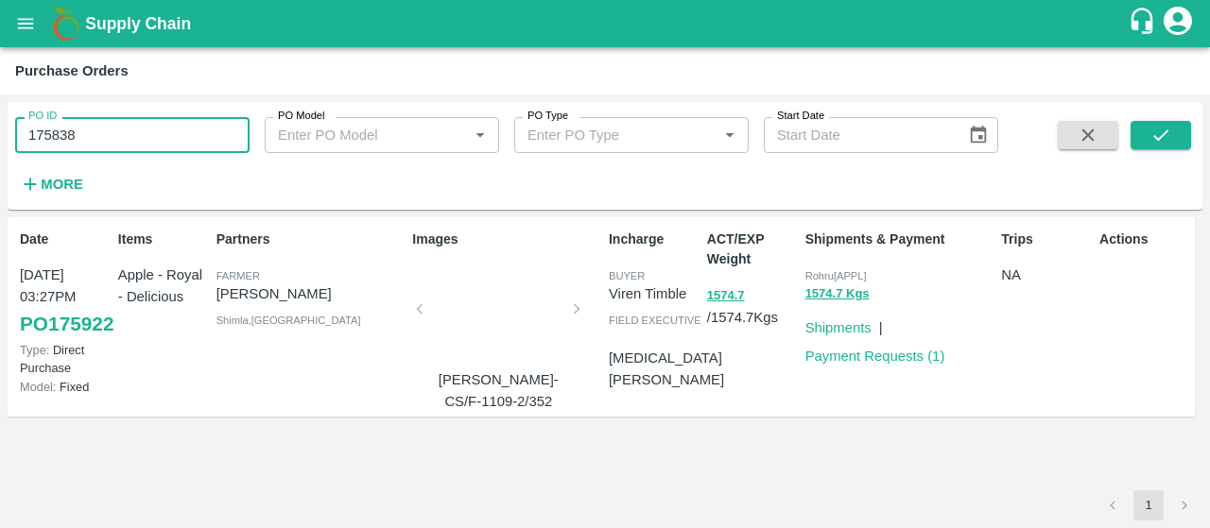
drag, startPoint x: 125, startPoint y: 140, endPoint x: 0, endPoint y: 110, distance: 128.4
click at [0, 110] on div "PO ID 175838 PO ID PO Model PO Model   * PO Type PO Type   * Start Date Start D…" at bounding box center [605, 312] width 1210 height 434
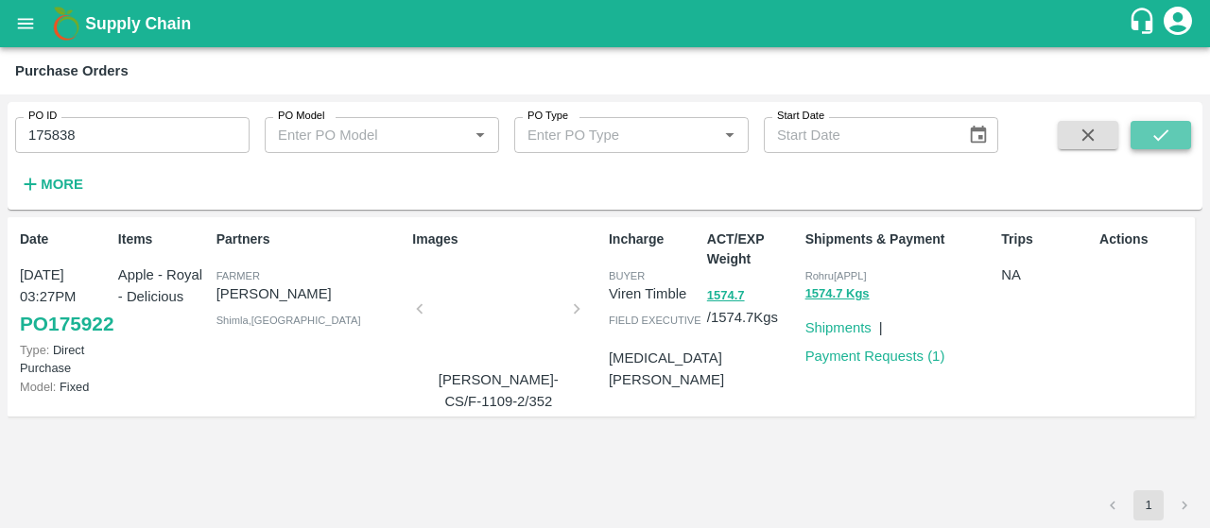
click at [1177, 129] on button "submit" at bounding box center [1160, 135] width 60 height 28
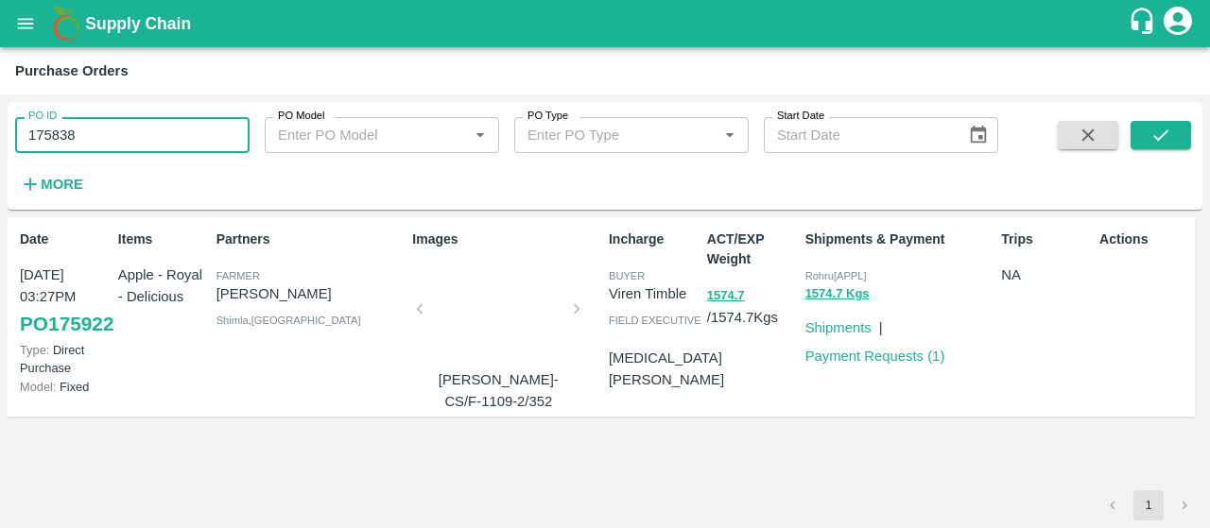
drag, startPoint x: 208, startPoint y: 123, endPoint x: 37, endPoint y: 145, distance: 172.5
click at [37, 145] on input "175838" at bounding box center [132, 135] width 234 height 36
paste input "text"
click at [37, 145] on input "1176065" at bounding box center [132, 135] width 234 height 36
drag, startPoint x: 175, startPoint y: 127, endPoint x: 0, endPoint y: 165, distance: 179.1
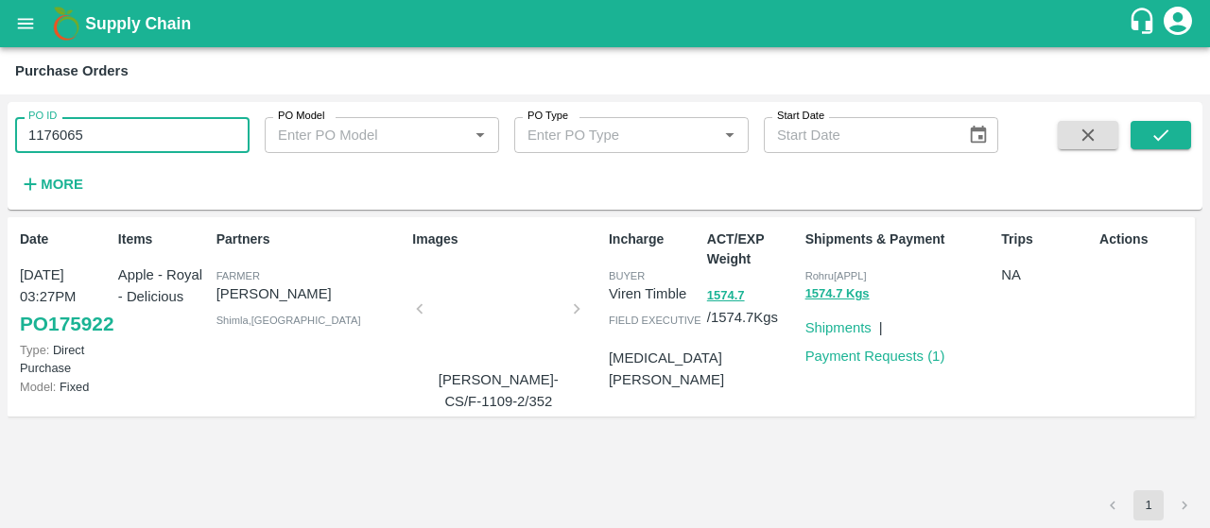
click at [0, 165] on div "PO ID 1176065 PO ID PO Model PO Model   * PO Type PO Type   * Start Date Start …" at bounding box center [605, 312] width 1210 height 434
paste input "text"
type input "176065"
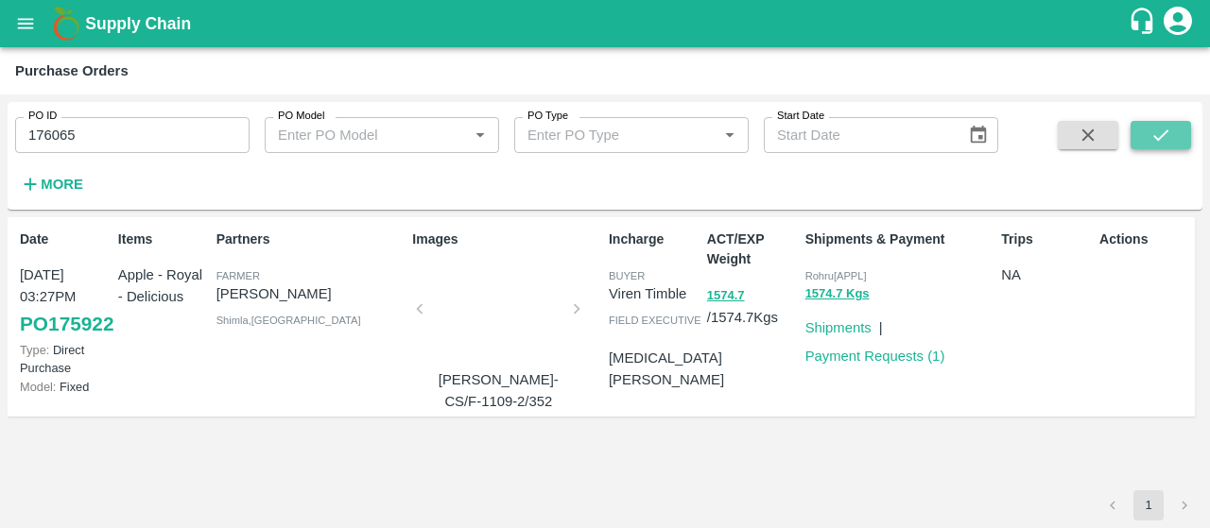
click at [1166, 129] on icon "submit" at bounding box center [1160, 135] width 21 height 21
click at [1159, 137] on icon "submit" at bounding box center [1160, 135] width 21 height 21
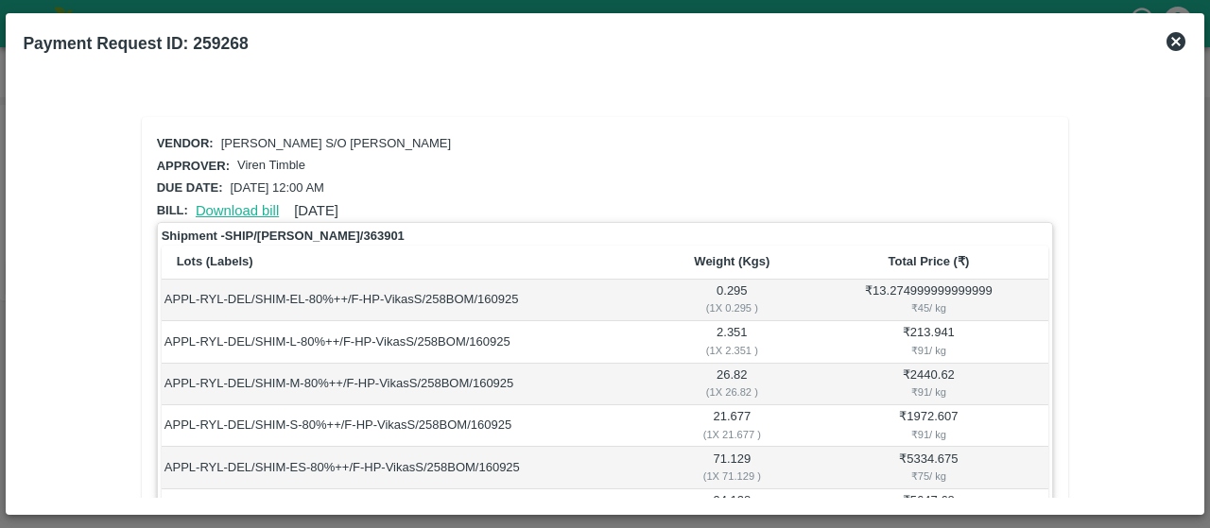
click at [232, 203] on link "Download bill" at bounding box center [237, 210] width 83 height 15
click at [244, 212] on link "Download bill" at bounding box center [237, 210] width 83 height 15
click at [246, 206] on link "Download bill" at bounding box center [237, 210] width 83 height 15
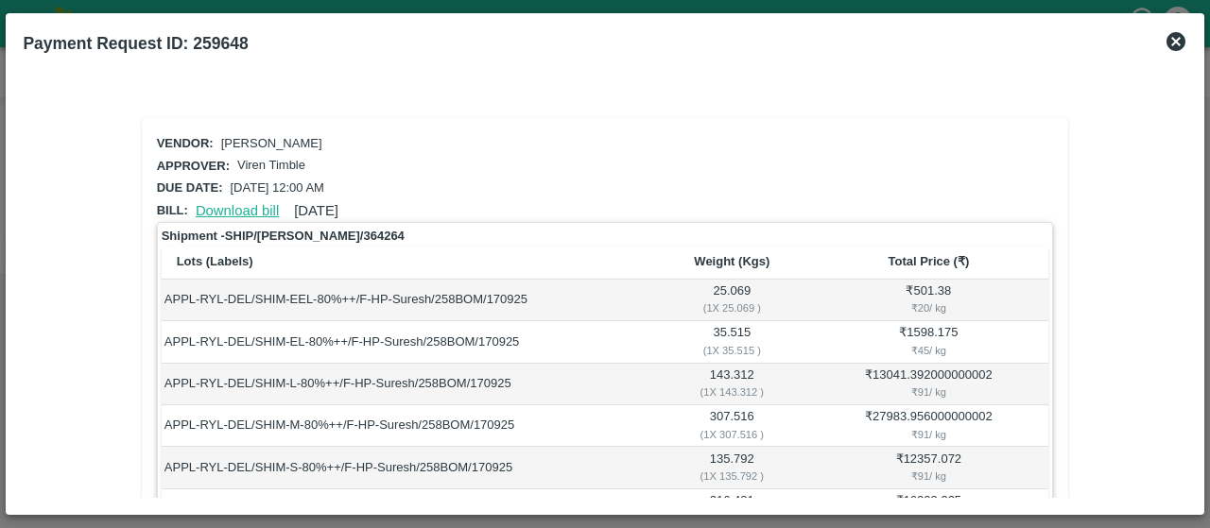
click at [219, 205] on link "Download bill" at bounding box center [237, 210] width 83 height 15
click at [262, 211] on link "Download bill" at bounding box center [237, 210] width 83 height 15
click at [267, 209] on link "Download bill" at bounding box center [237, 210] width 83 height 15
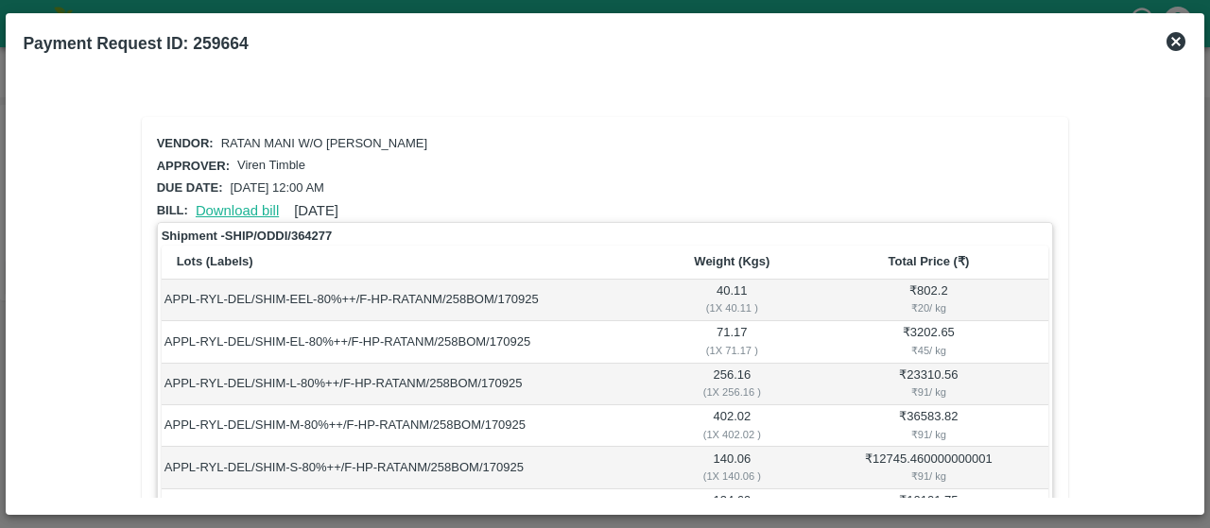
click at [227, 207] on link "Download bill" at bounding box center [237, 210] width 83 height 15
click at [238, 213] on link "Download bill" at bounding box center [237, 210] width 83 height 15
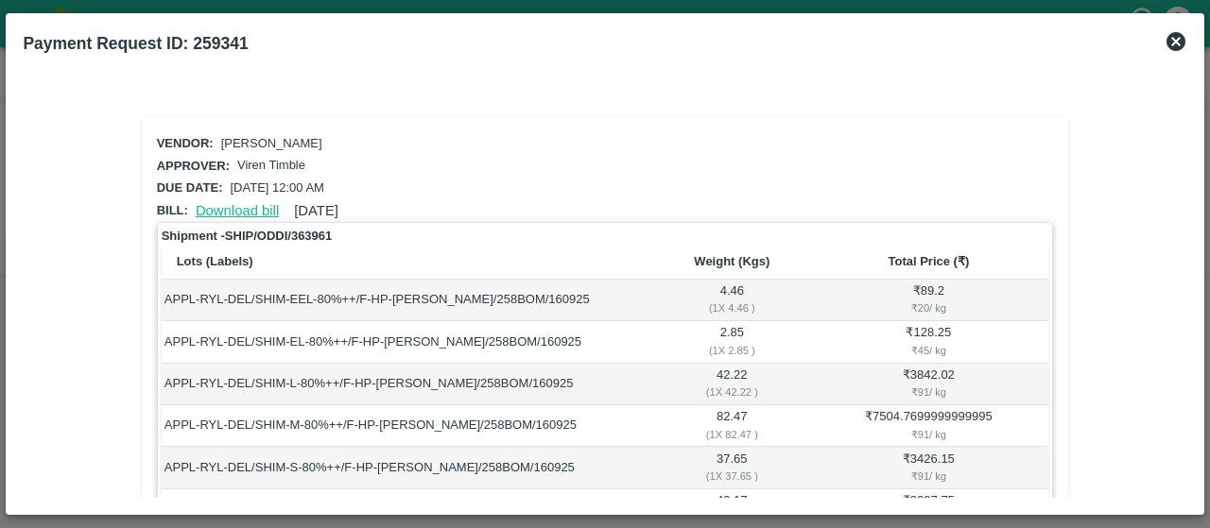
click at [257, 212] on link "Download bill" at bounding box center [237, 210] width 83 height 15
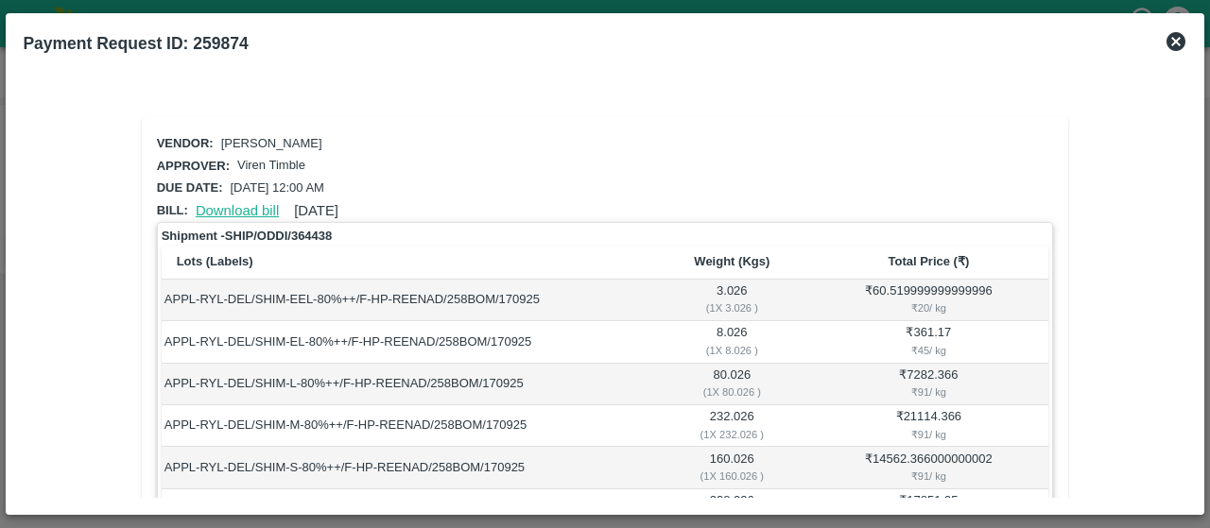
click at [250, 207] on link "Download bill" at bounding box center [237, 210] width 83 height 15
click at [231, 207] on link "Download bill" at bounding box center [237, 210] width 83 height 15
click at [252, 210] on link "Download bill" at bounding box center [237, 210] width 83 height 15
click at [267, 206] on link "Download bill" at bounding box center [237, 210] width 83 height 15
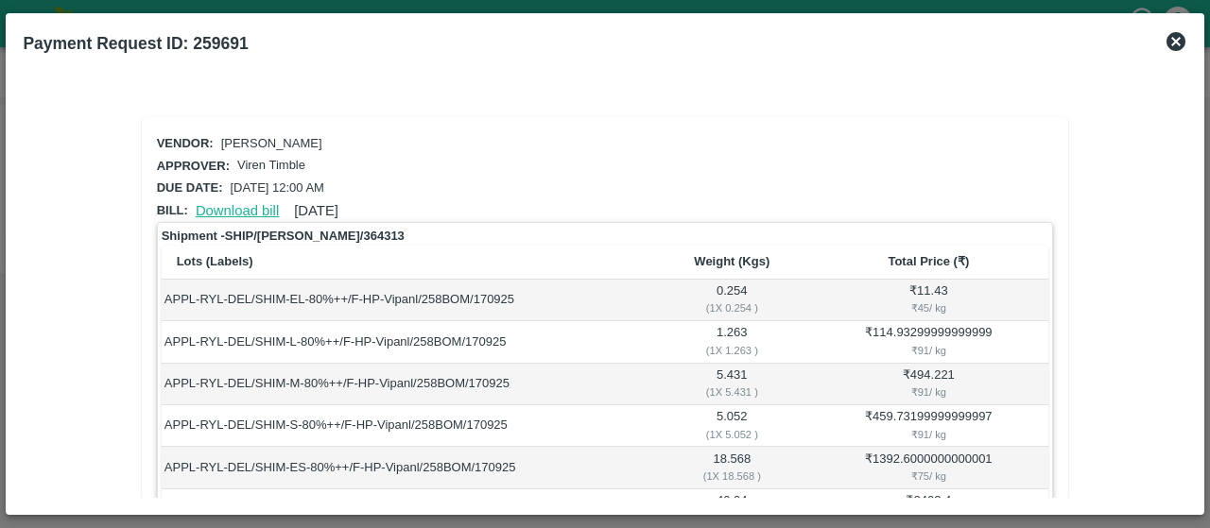
click at [265, 207] on link "Download bill" at bounding box center [237, 210] width 83 height 15
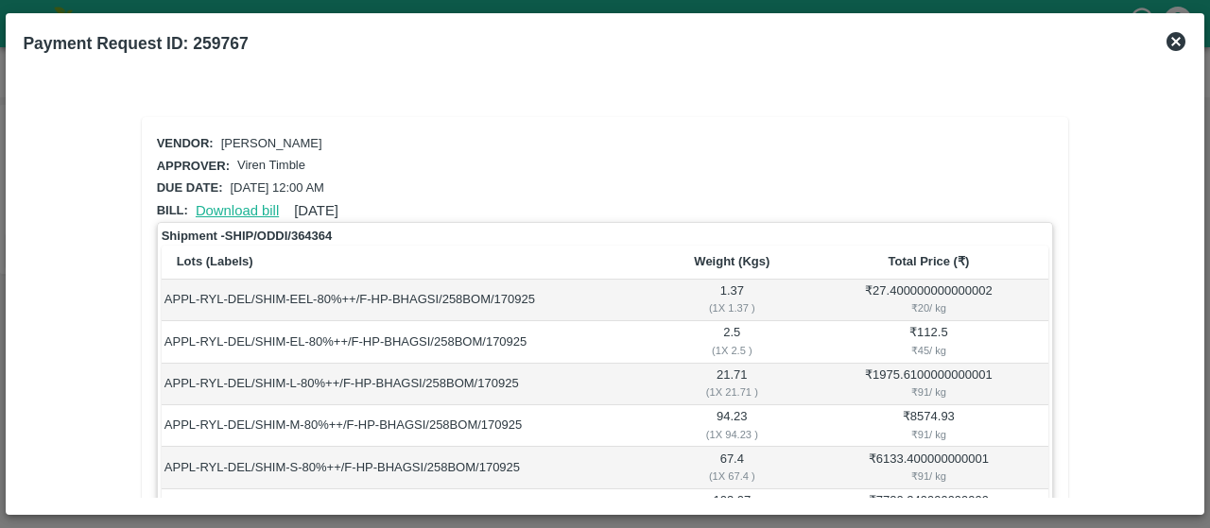
click at [256, 207] on link "Download bill" at bounding box center [237, 210] width 83 height 15
click at [263, 203] on link "Download bill" at bounding box center [237, 210] width 83 height 15
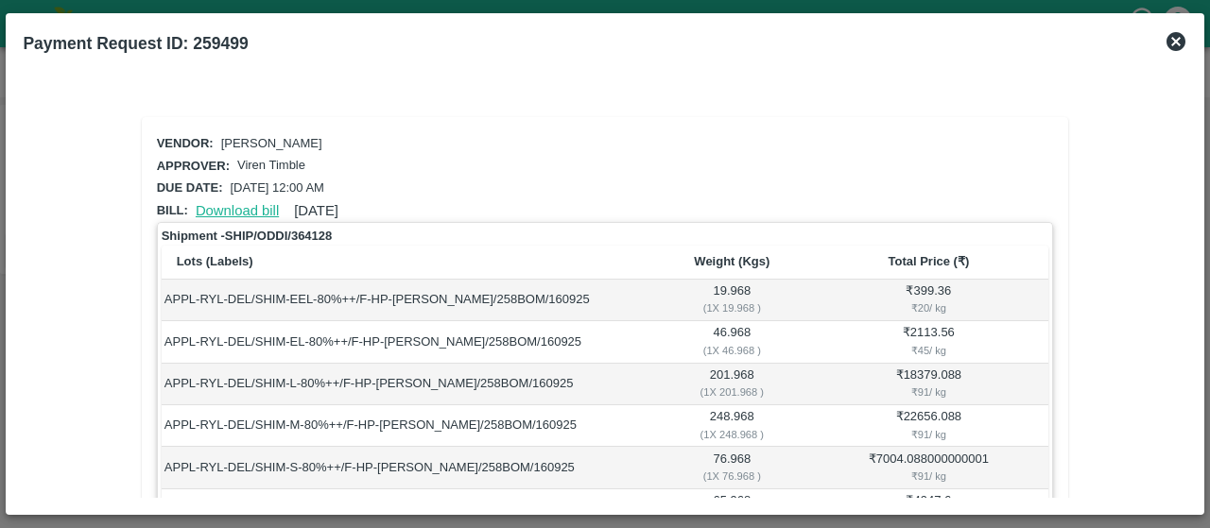
click at [250, 208] on link "Download bill" at bounding box center [237, 210] width 83 height 15
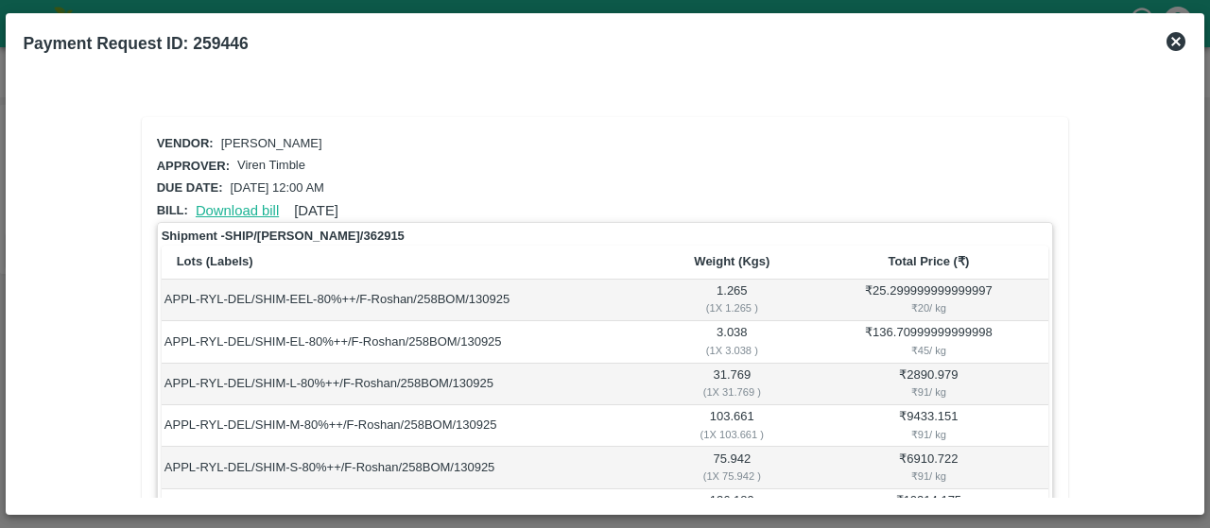
click at [242, 211] on link "Download bill" at bounding box center [237, 210] width 83 height 15
